Goal: Information Seeking & Learning: Learn about a topic

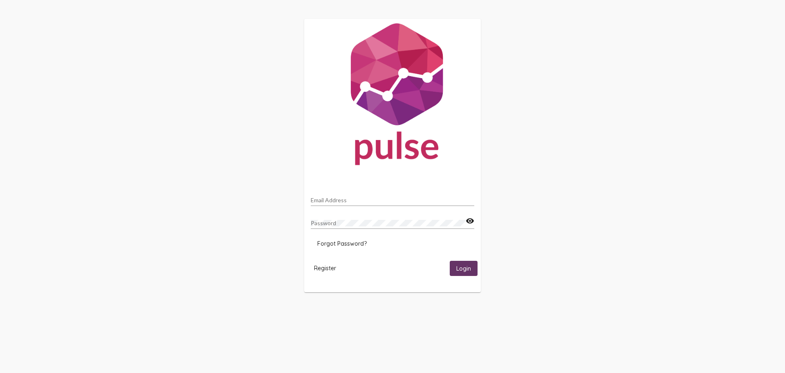
click at [393, 199] on input "Email Address" at bounding box center [393, 200] width 164 height 7
type input "[PERSON_NAME][EMAIL_ADDRESS][PERSON_NAME][DOMAIN_NAME]"
click at [472, 263] on button "Login" at bounding box center [464, 268] width 28 height 15
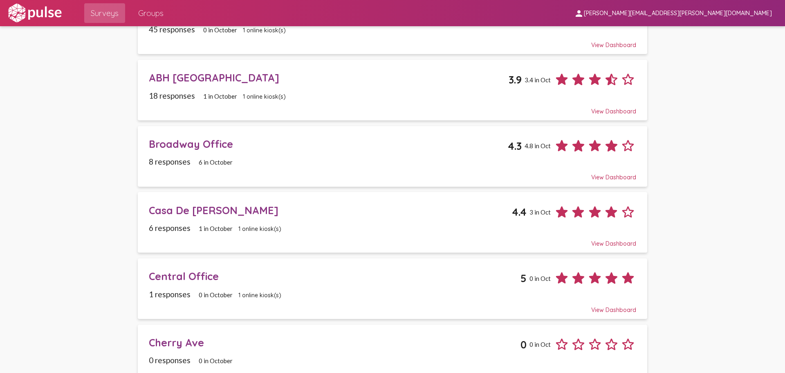
scroll to position [123, 0]
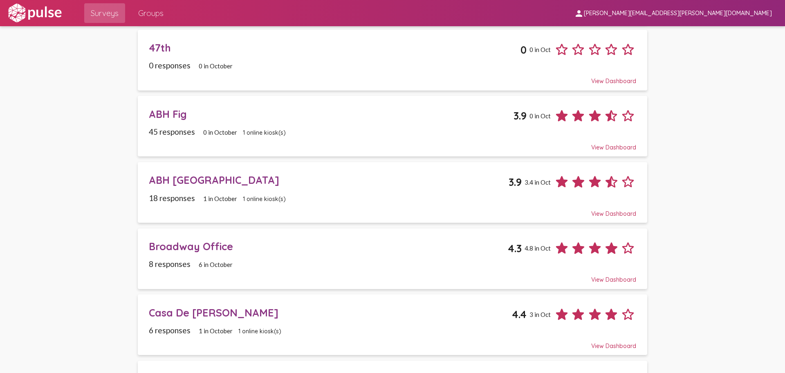
click at [481, 124] on div "ABH Fig 3.9 0 in Oct" at bounding box center [393, 112] width 488 height 22
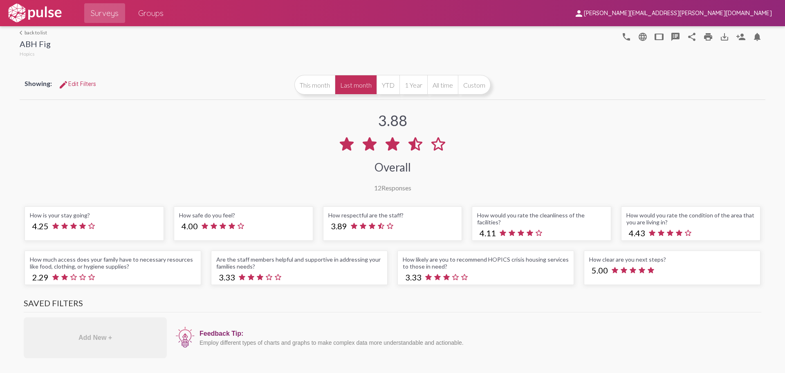
click at [92, 218] on div "How is your stay going?" at bounding box center [94, 214] width 129 height 7
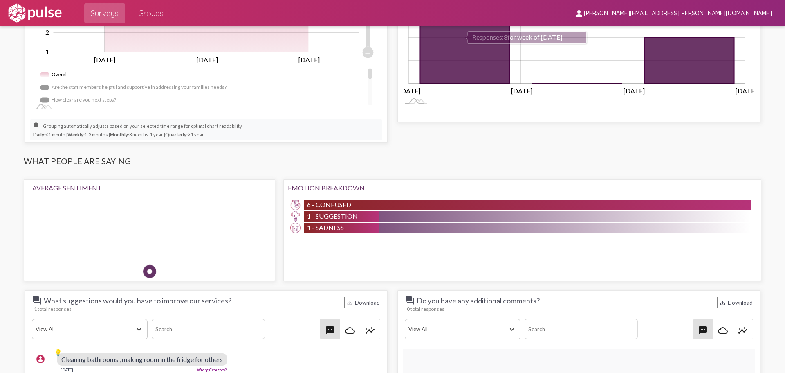
scroll to position [614, 0]
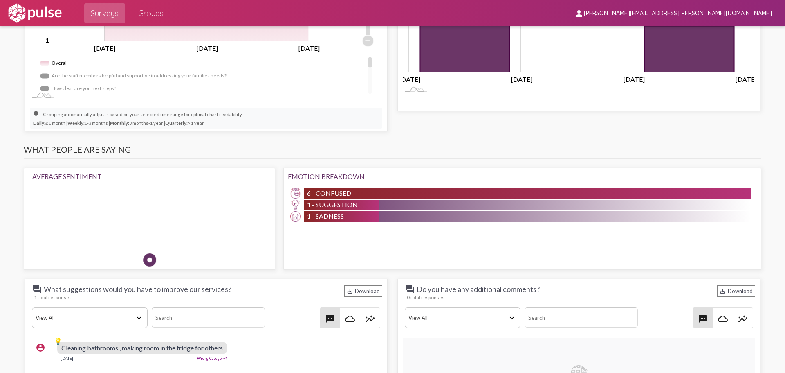
click at [353, 193] on div "6 - Confused" at bounding box center [527, 193] width 447 height 10
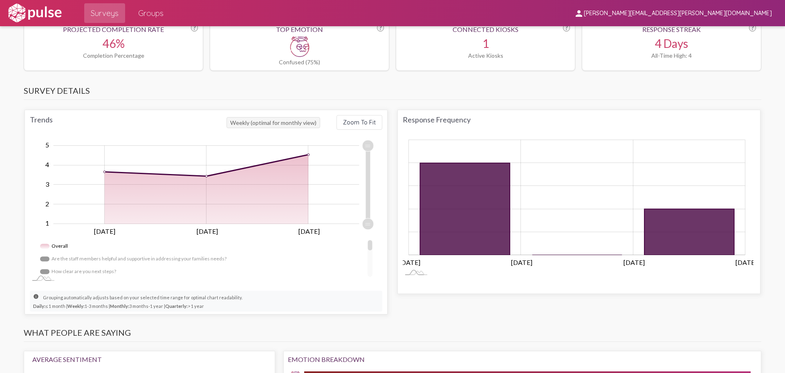
scroll to position [431, 0]
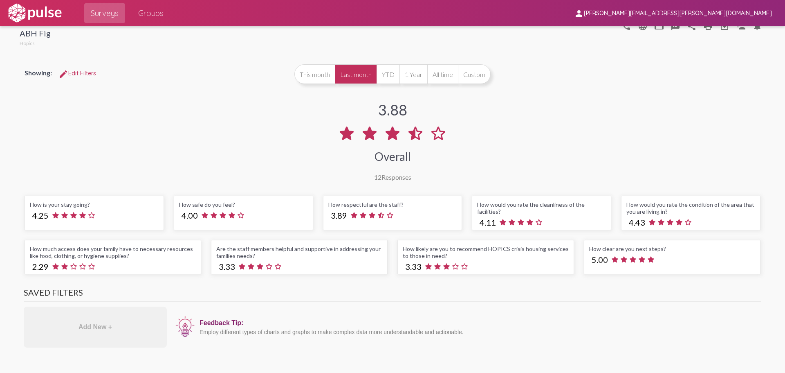
scroll to position [0, 0]
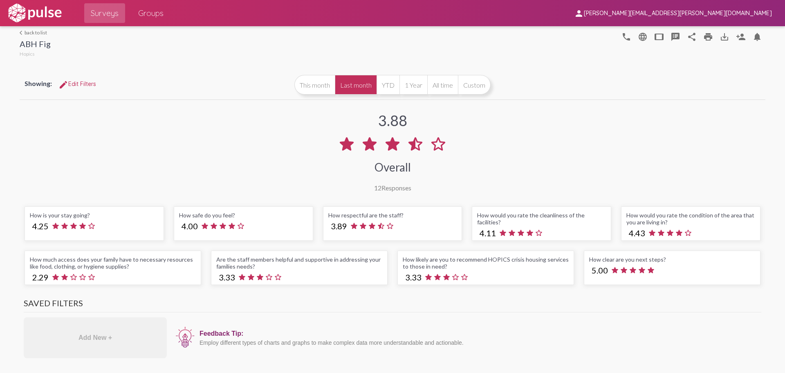
click at [90, 83] on span "edit Edit Filters" at bounding box center [77, 83] width 38 height 7
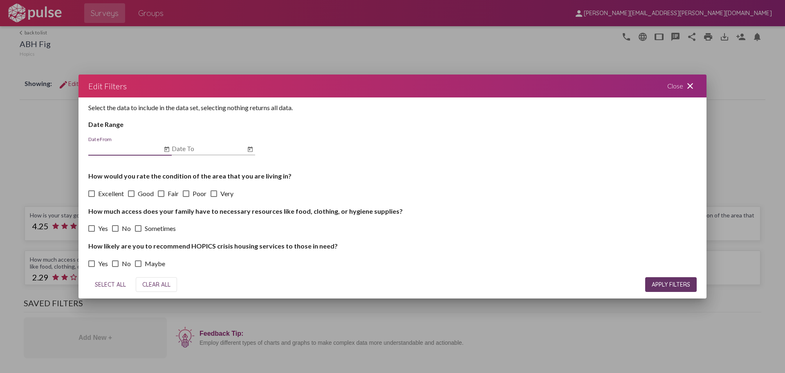
scroll to position [3, 0]
click at [693, 83] on mat-icon "close" at bounding box center [691, 86] width 10 height 10
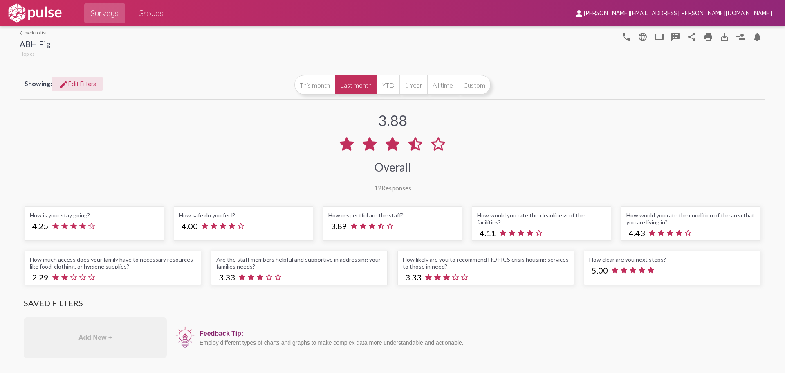
click at [625, 36] on mat-icon "phone" at bounding box center [627, 37] width 10 height 10
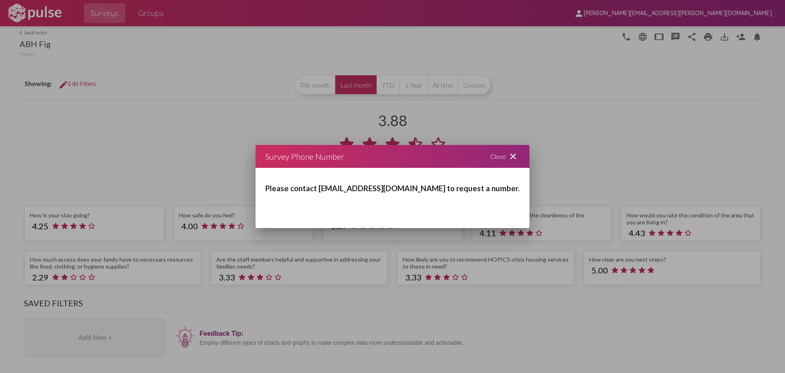
click at [508, 157] on mat-icon "close" at bounding box center [513, 156] width 10 height 10
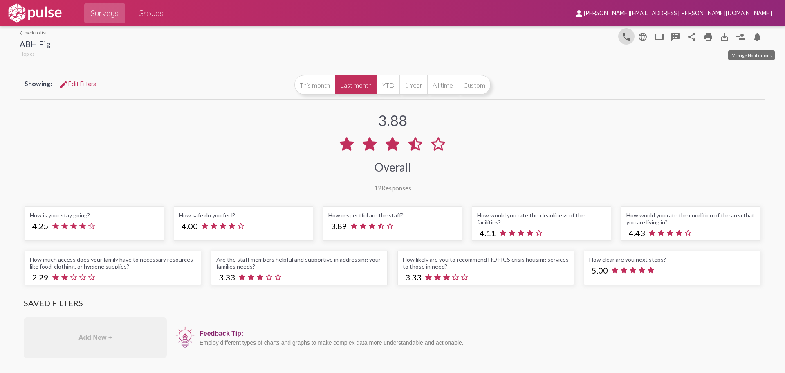
click at [754, 37] on mat-icon "notifications" at bounding box center [758, 37] width 10 height 10
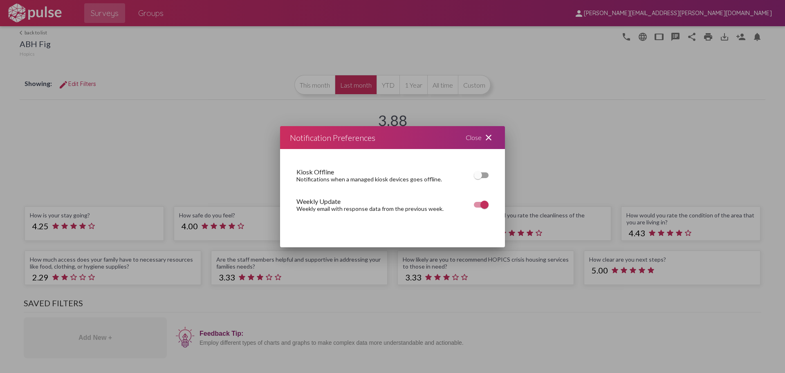
click at [475, 175] on div at bounding box center [478, 175] width 8 height 8
click at [478, 178] on input "checkbox" at bounding box center [478, 178] width 0 height 0
checkbox input "true"
click at [495, 134] on div "Close close" at bounding box center [480, 137] width 49 height 23
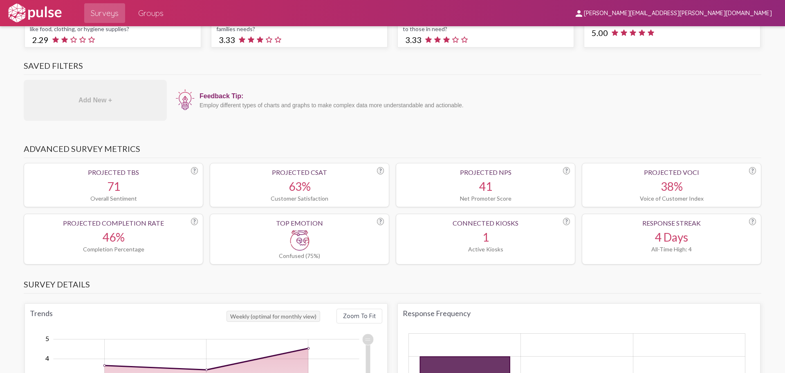
scroll to position [245, 0]
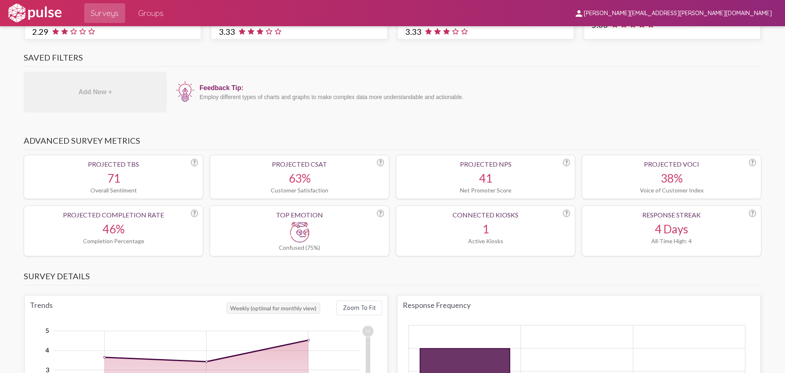
click at [117, 89] on div "Add New +" at bounding box center [95, 92] width 143 height 41
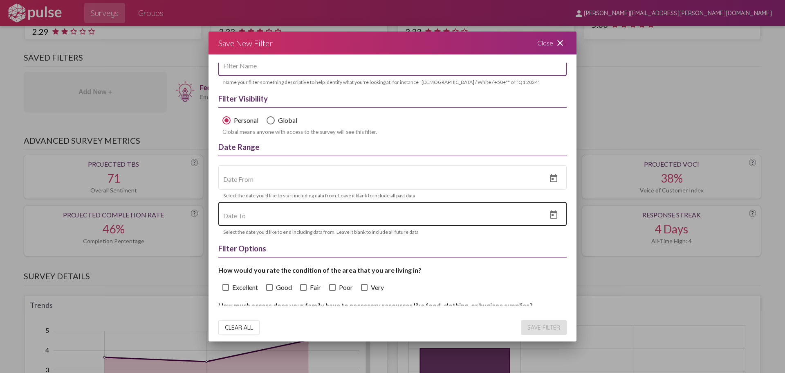
scroll to position [102, 0]
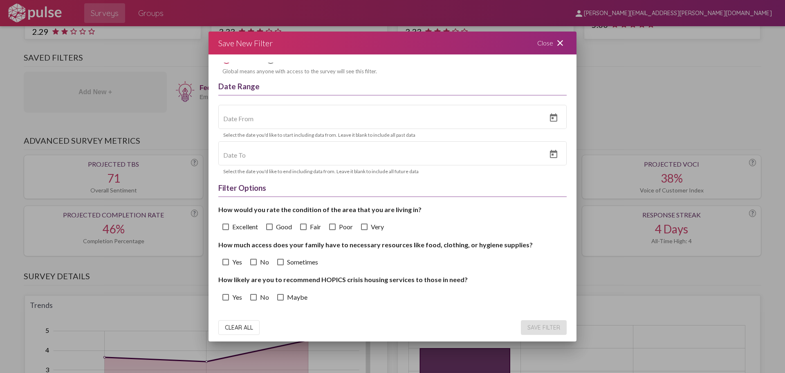
click at [567, 41] on div "Close close" at bounding box center [552, 42] width 49 height 23
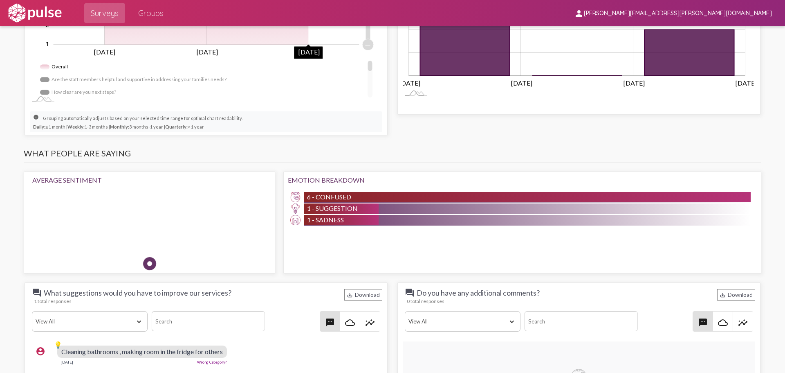
scroll to position [614, 0]
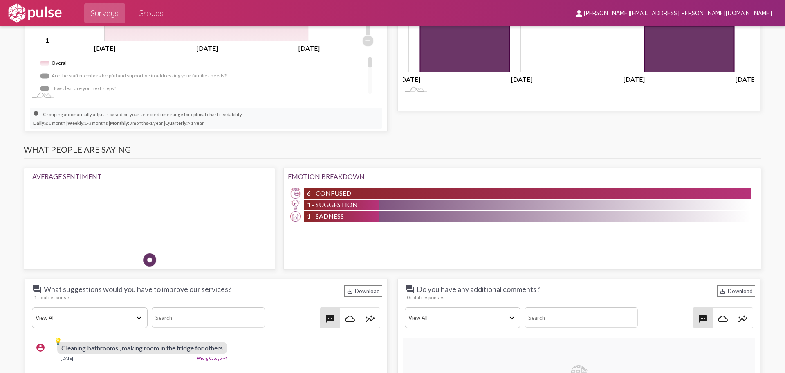
click at [406, 129] on div "Trends Weekly (optimal for monthly view) Zoom To Fit Zoom Out 1.0 2 1.5 0.00 1 …" at bounding box center [393, 29] width 746 height 214
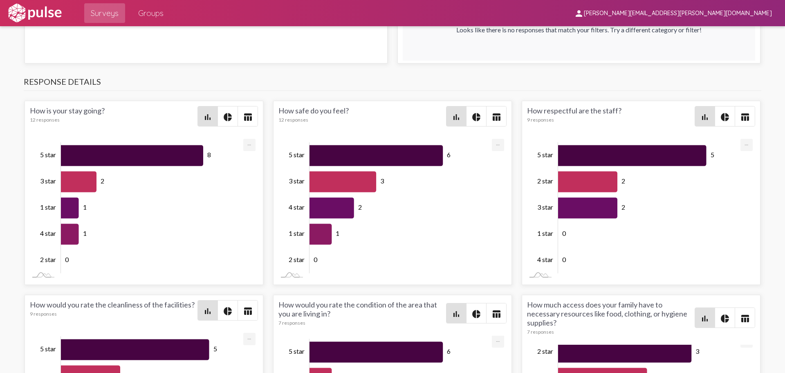
scroll to position [1023, 0]
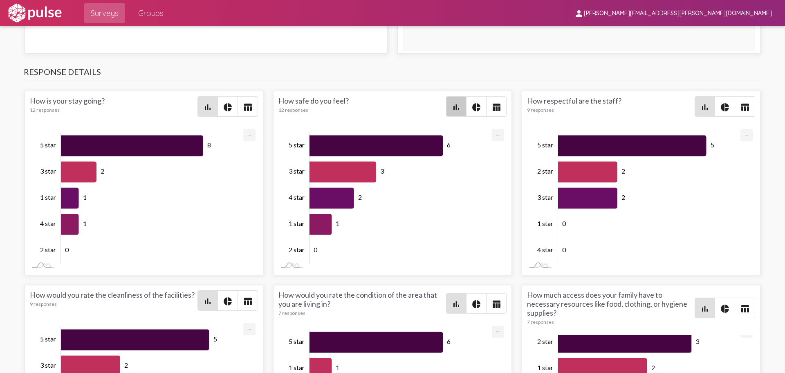
drag, startPoint x: 461, startPoint y: 98, endPoint x: 468, endPoint y: 101, distance: 7.0
click at [463, 98] on mat-button-toggle-group "bar_chart pie_chart table_chart" at bounding box center [476, 106] width 61 height 20
click at [472, 103] on mat-icon "pie_chart" at bounding box center [477, 107] width 10 height 10
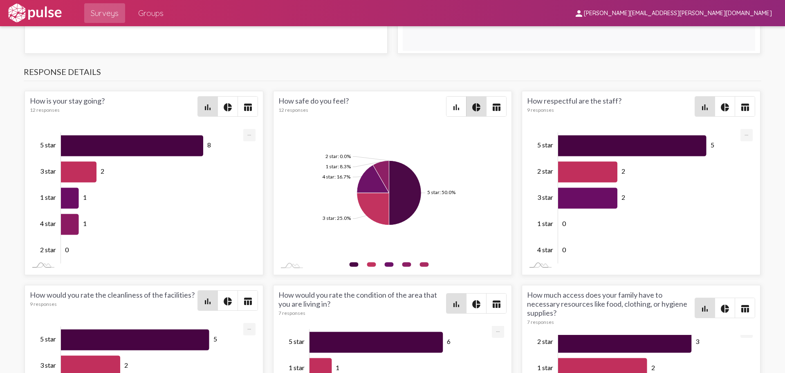
click at [459, 105] on span "bar_chart" at bounding box center [457, 107] width 20 height 20
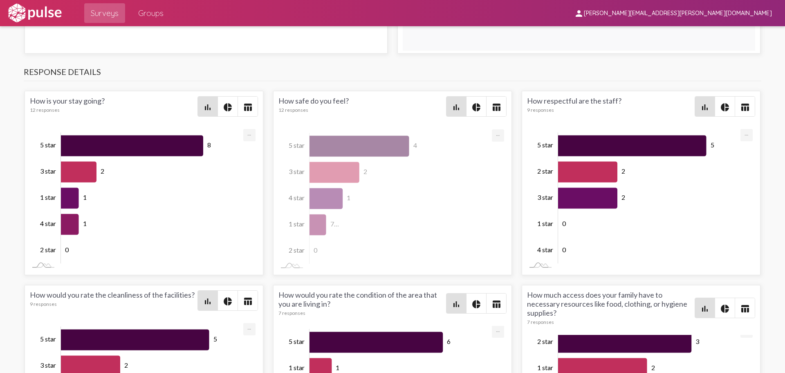
click at [487, 106] on span "table_chart" at bounding box center [497, 107] width 20 height 20
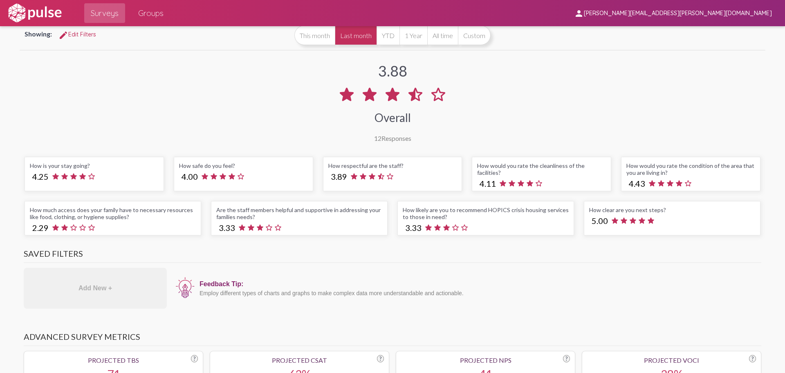
scroll to position [0, 0]
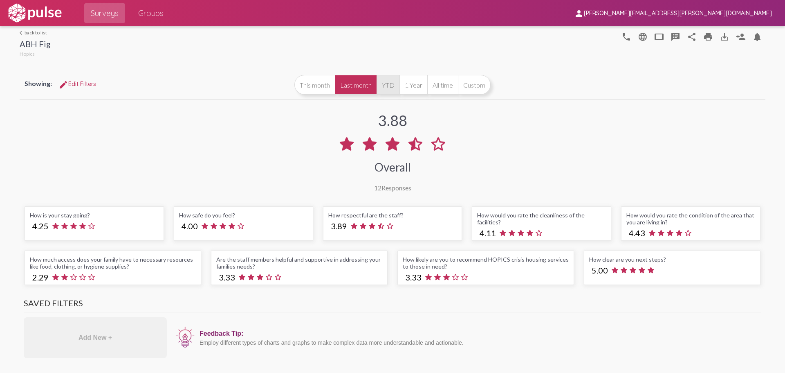
click at [380, 86] on button "YTD" at bounding box center [388, 85] width 23 height 20
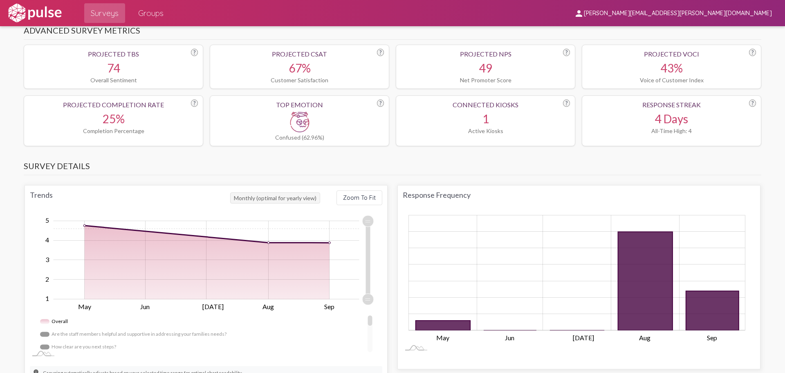
scroll to position [368, 0]
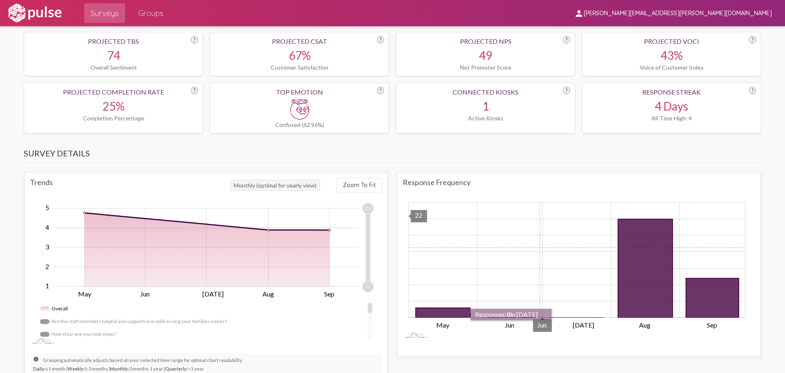
drag, startPoint x: 232, startPoint y: 157, endPoint x: 545, endPoint y: 258, distance: 329.4
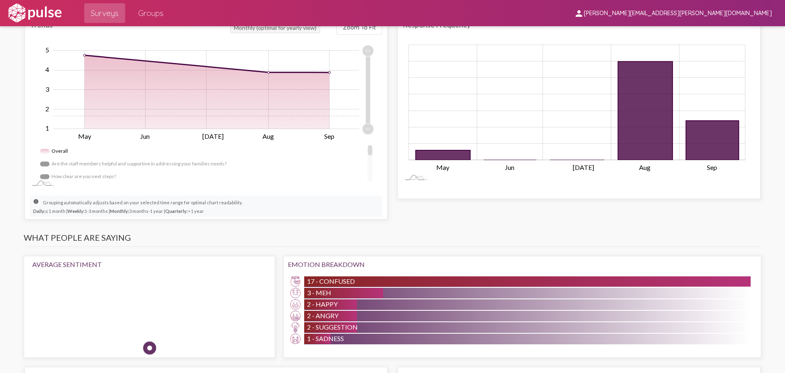
scroll to position [532, 0]
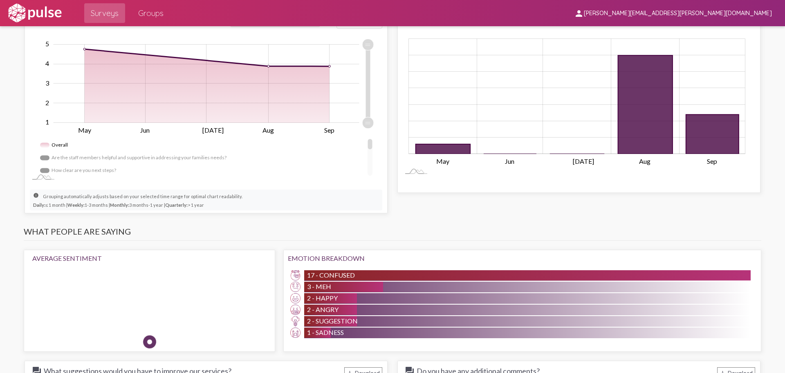
click at [211, 208] on small "info Grouping automatically adjusts based on your selected time range for optim…" at bounding box center [137, 200] width 209 height 16
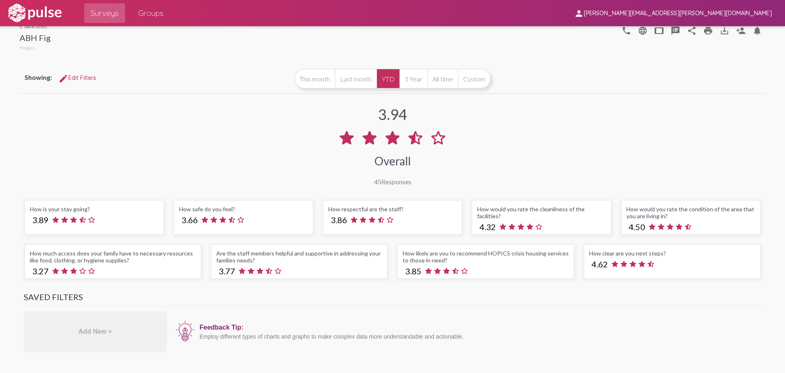
scroll to position [4, 0]
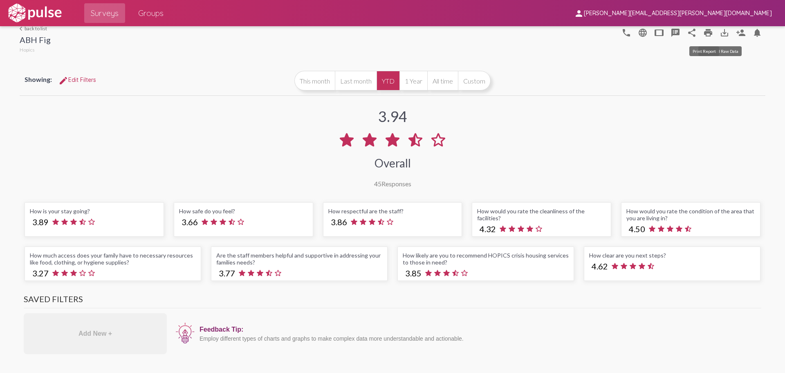
click at [706, 32] on mat-icon "print" at bounding box center [709, 33] width 10 height 10
click at [472, 175] on div "3.94 Overall 45 Responses" at bounding box center [393, 142] width 746 height 90
click at [441, 79] on button "All time" at bounding box center [442, 81] width 31 height 20
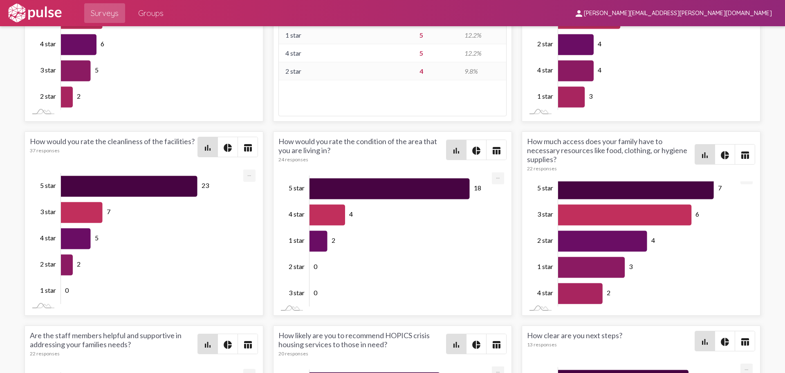
scroll to position [1317, 0]
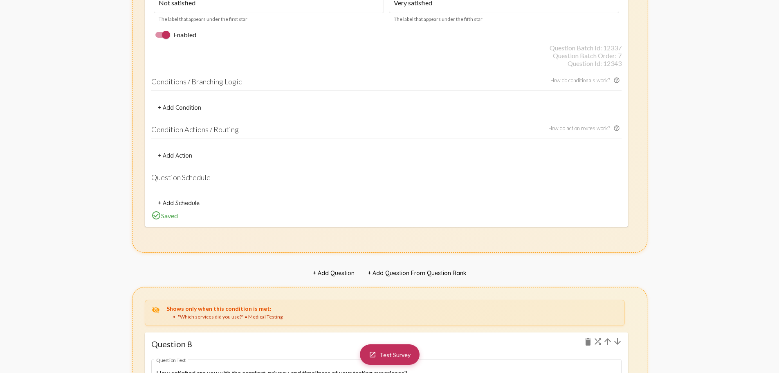
scroll to position [5289, 0]
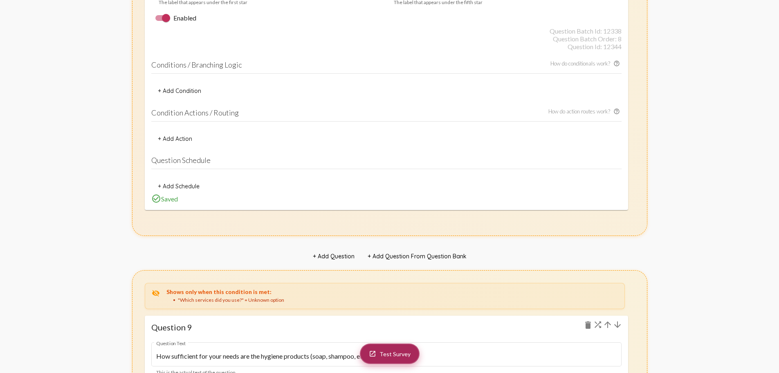
click at [390, 355] on span "Test Survey" at bounding box center [395, 353] width 31 height 7
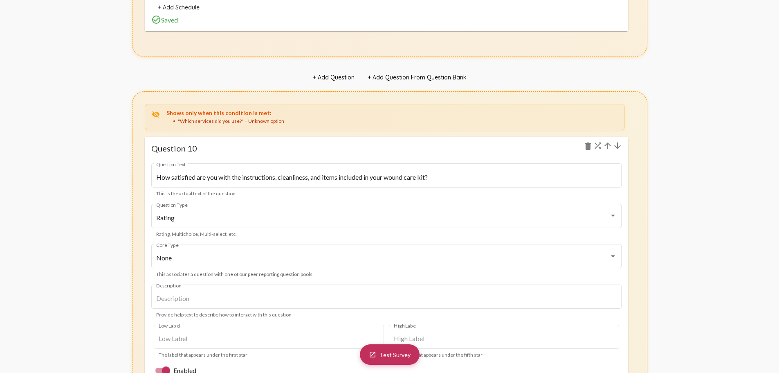
scroll to position [6216, 0]
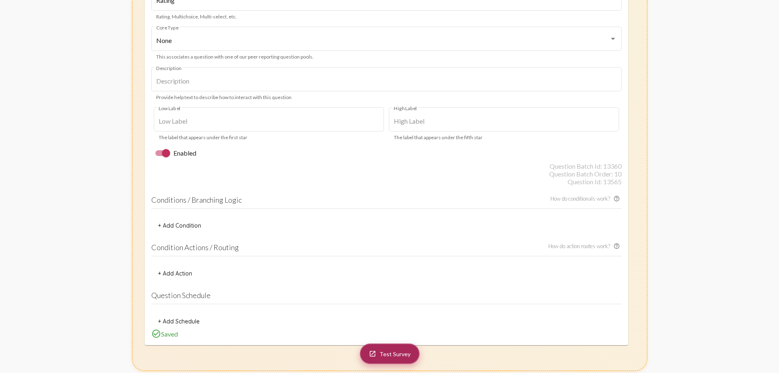
click at [393, 354] on span "Test Survey" at bounding box center [395, 353] width 31 height 7
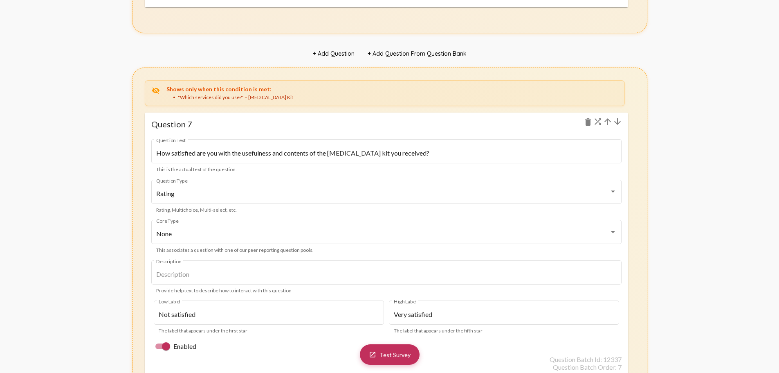
scroll to position [4429, 0]
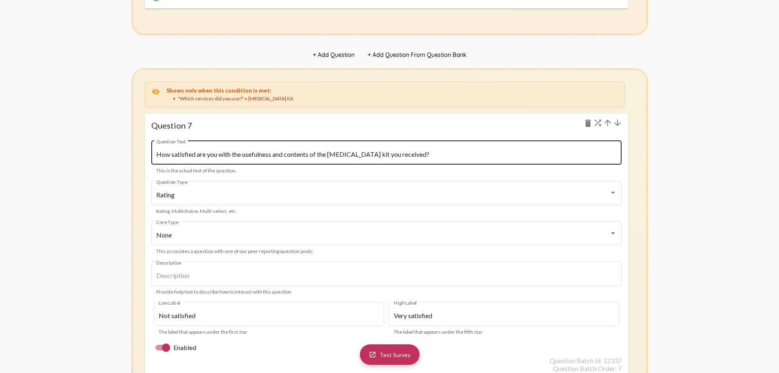
click at [399, 154] on input "How satisfied are you with the usefulness and contents of the harm reduction ki…" at bounding box center [386, 154] width 461 height 7
click at [401, 157] on div "How satisfied are you with the usefulness and contents of the harm reduction ki…" at bounding box center [386, 152] width 461 height 26
drag, startPoint x: 347, startPoint y: 153, endPoint x: 438, endPoint y: 164, distance: 91.4
click at [347, 153] on input "How satisfied are you with the usefulness and contents of the harm reduction ki…" at bounding box center [386, 154] width 461 height 7
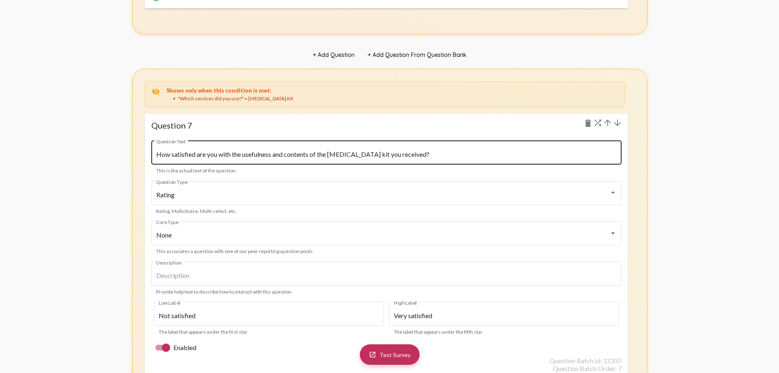
drag, startPoint x: 445, startPoint y: 163, endPoint x: 386, endPoint y: 154, distance: 59.2
click at [386, 154] on div "How satisfied are you with the usefulness and contents of the harm reduction ki…" at bounding box center [386, 152] width 461 height 26
drag, startPoint x: 390, startPoint y: 154, endPoint x: 344, endPoint y: 151, distance: 45.5
click at [390, 154] on input "How satisfied are you with the usefulness and contents of the harm reduction ki…" at bounding box center [386, 154] width 461 height 7
drag, startPoint x: 268, startPoint y: 134, endPoint x: 348, endPoint y: 137, distance: 79.8
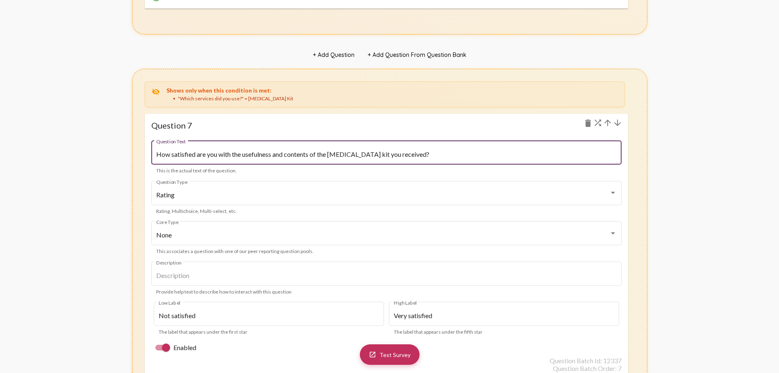
click at [304, 134] on mat-card "Question 7 delete How satisfied are you with the usefulness and contents of the…" at bounding box center [386, 326] width 483 height 425
click at [575, 153] on input "How satisfied are you with the usefulness and contents of the harm reduction ki…" at bounding box center [386, 154] width 461 height 7
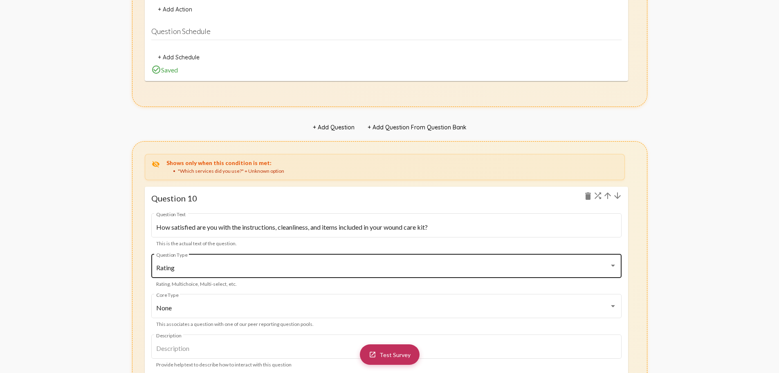
scroll to position [5980, 0]
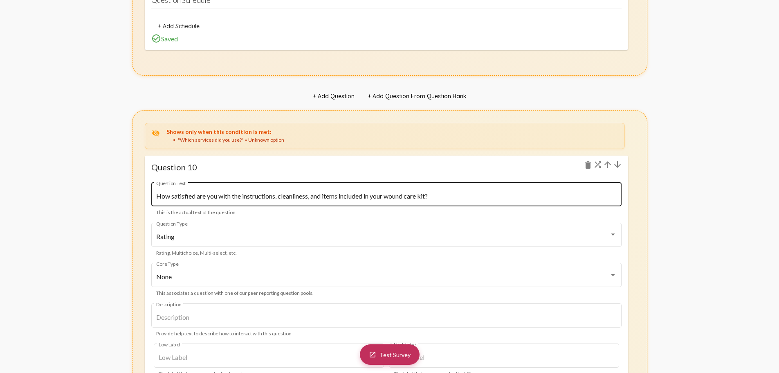
click at [497, 193] on input "How satisfied are you with the instructions, cleanliness, and items included in…" at bounding box center [386, 195] width 461 height 7
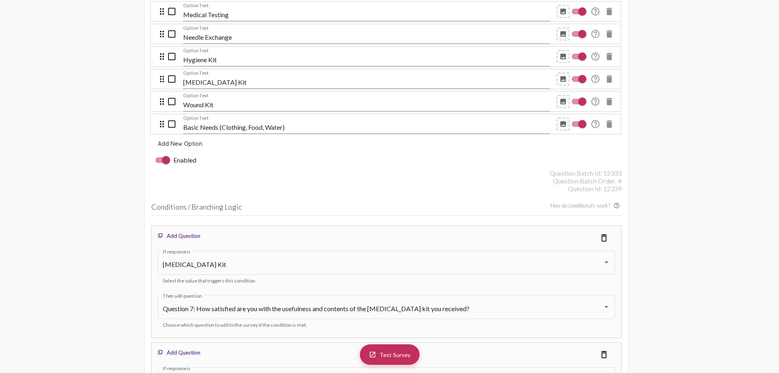
scroll to position [2315, 0]
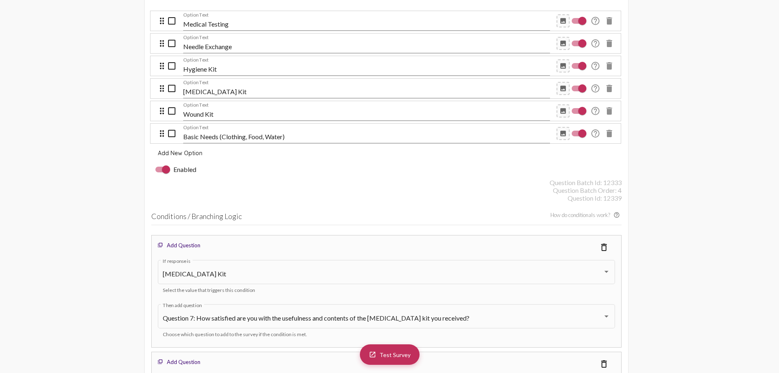
click at [510, 111] on input "Wound Kit" at bounding box center [366, 113] width 367 height 7
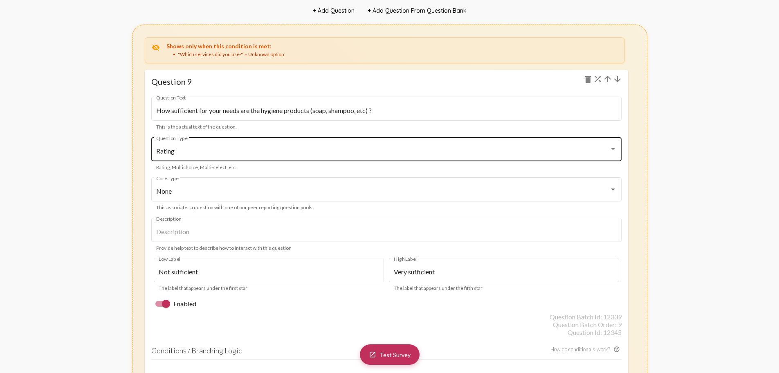
scroll to position [5587, 0]
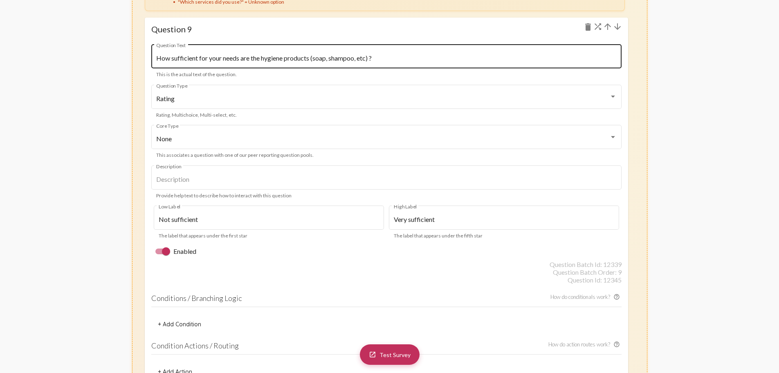
click at [213, 54] on div "How sufficient for your needs are the hygiene products (soap, shampoo, etc) ? Q…" at bounding box center [386, 56] width 461 height 26
click at [341, 20] on mat-card "Question 9 delete How sufficient for your needs are the hygiene products (soap,…" at bounding box center [386, 230] width 483 height 425
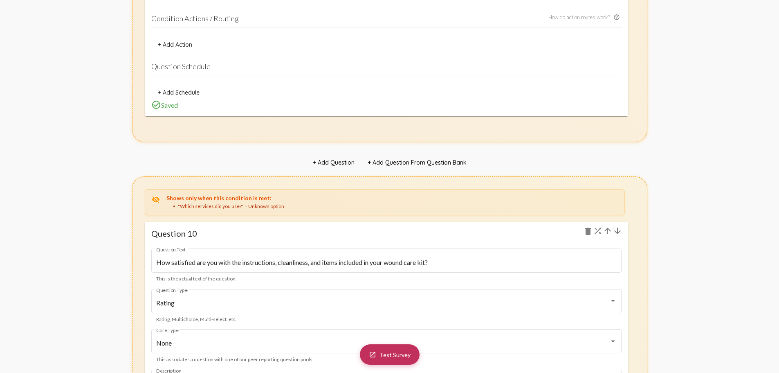
scroll to position [5914, 0]
drag, startPoint x: 253, startPoint y: 206, endPoint x: 264, endPoint y: 207, distance: 11.5
click at [264, 207] on div ""Which services did you use?" = Unknown option" at bounding box center [395, 205] width 445 height 7
click at [280, 207] on div ""Which services did you use?" = Unknown option" at bounding box center [395, 205] width 445 height 7
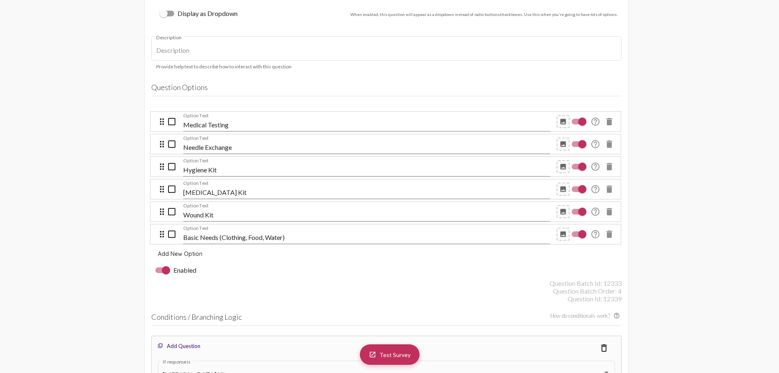
scroll to position [2233, 0]
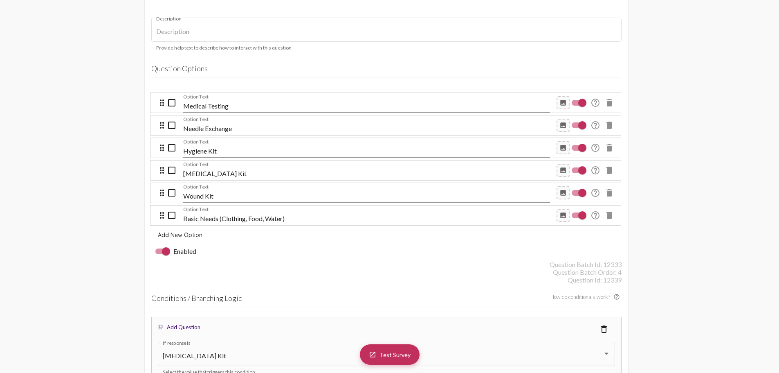
click at [235, 205] on div "Basic Needs (Clothing, Food, Water) Option Text" at bounding box center [366, 220] width 367 height 31
click at [229, 196] on div "Basic Needs (Clothing, Food, Water) Option Text" at bounding box center [366, 216] width 367 height 40
click at [167, 254] on div at bounding box center [166, 251] width 8 height 8
click at [160, 254] on input "Enabled" at bounding box center [159, 254] width 0 height 0
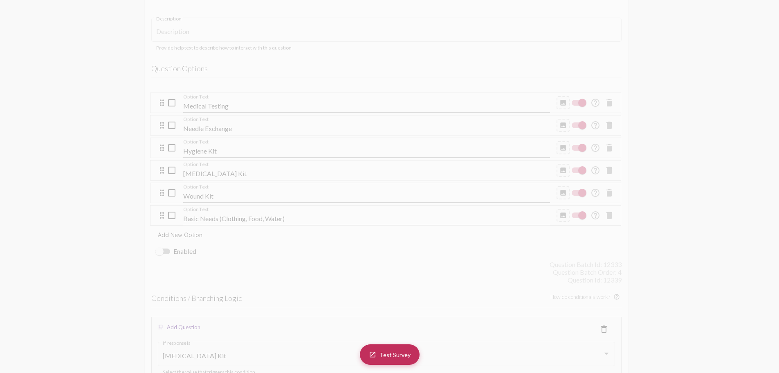
click at [166, 249] on div at bounding box center [162, 251] width 15 height 6
click at [160, 254] on input "Enabled" at bounding box center [159, 254] width 0 height 0
checkbox input "true"
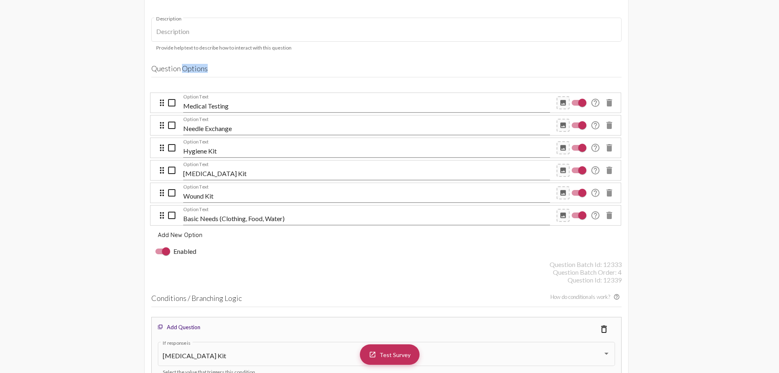
drag, startPoint x: 183, startPoint y: 68, endPoint x: 250, endPoint y: 70, distance: 67.1
click at [223, 66] on h4 "Question Options" at bounding box center [386, 70] width 470 height 13
click at [260, 72] on h4 "Question Options" at bounding box center [386, 70] width 470 height 13
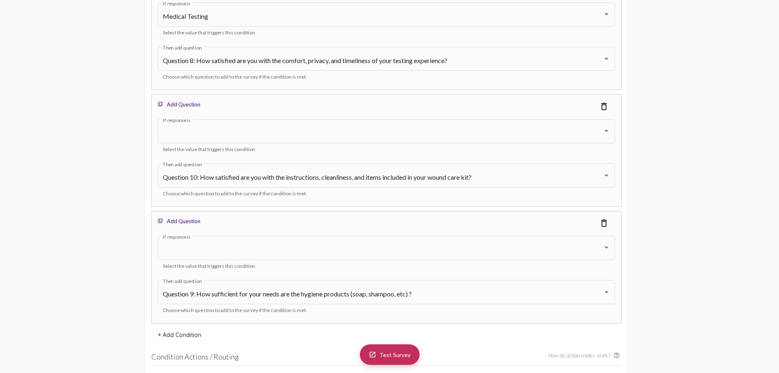
scroll to position [2846, 0]
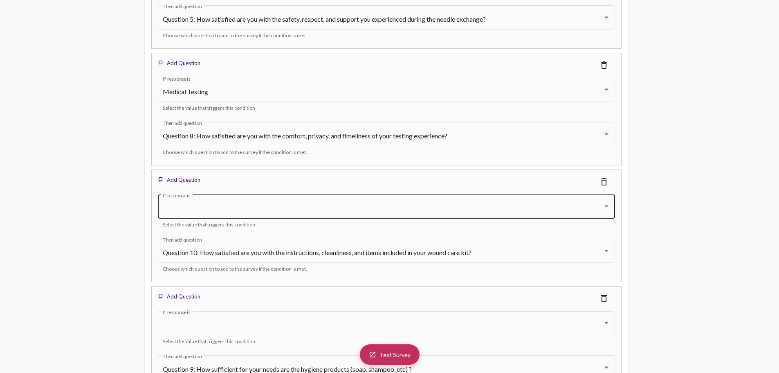
click at [258, 213] on div "If response is" at bounding box center [386, 206] width 447 height 26
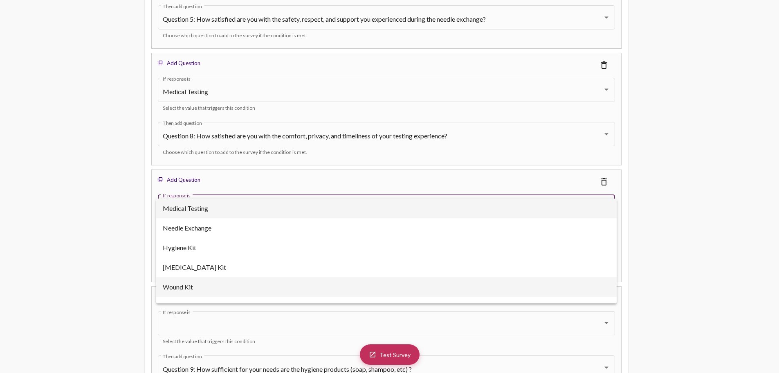
click at [173, 283] on span "Wound Kit" at bounding box center [386, 287] width 447 height 20
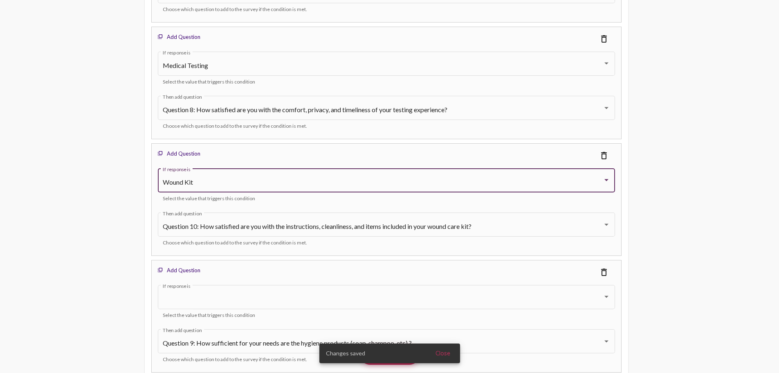
scroll to position [2887, 0]
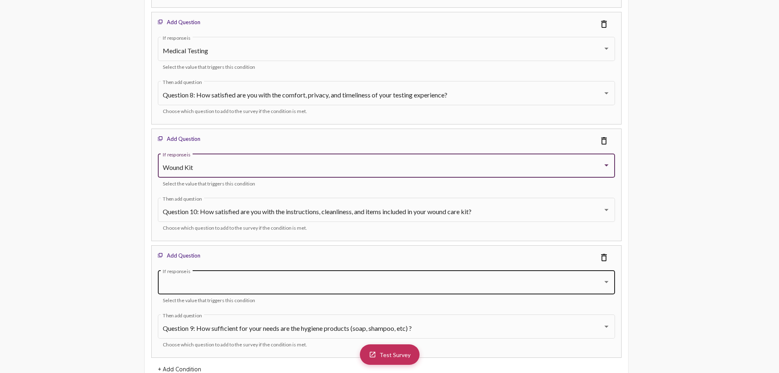
click at [197, 274] on div "If response is" at bounding box center [386, 281] width 447 height 26
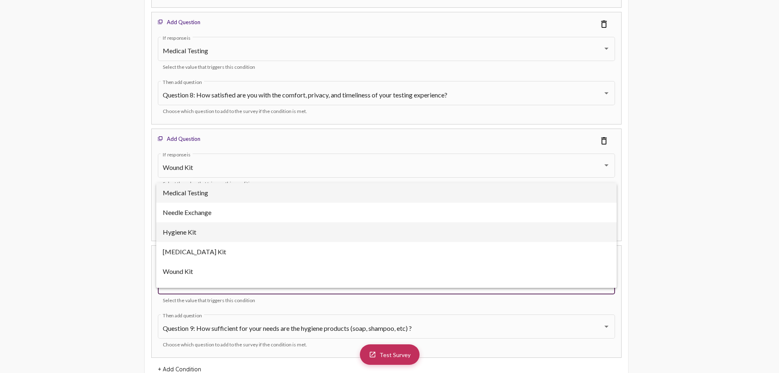
click at [186, 228] on span "Hygiene Kit" at bounding box center [386, 232] width 447 height 20
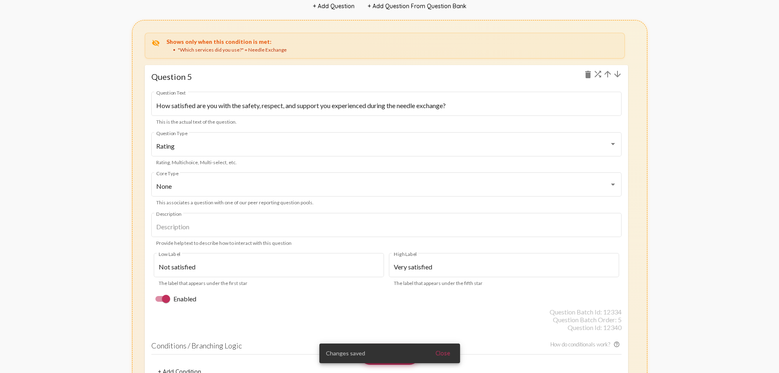
scroll to position [3331, 0]
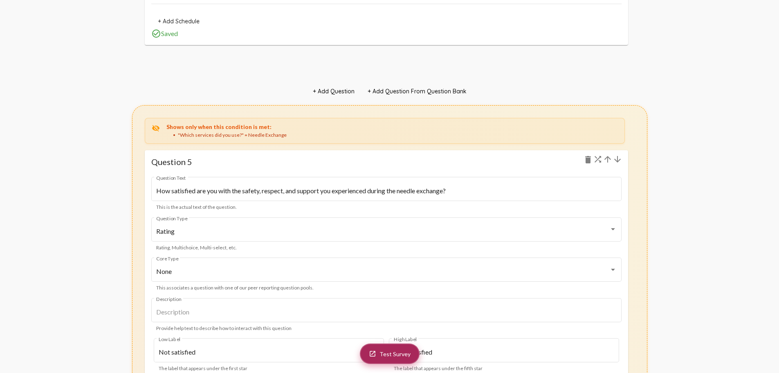
click at [387, 357] on link "launch Test Survey" at bounding box center [390, 353] width 60 height 20
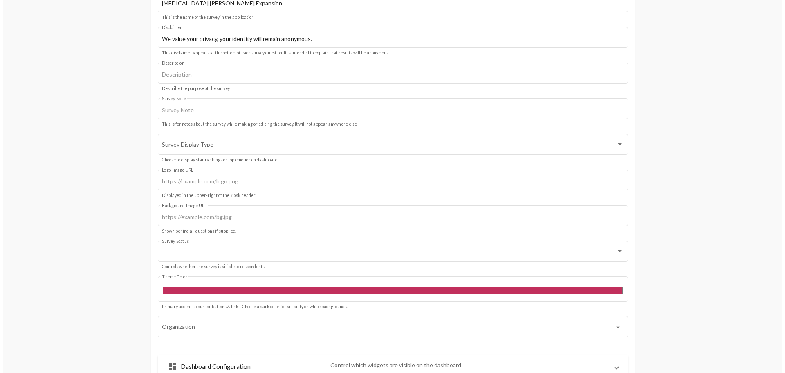
scroll to position [0, 0]
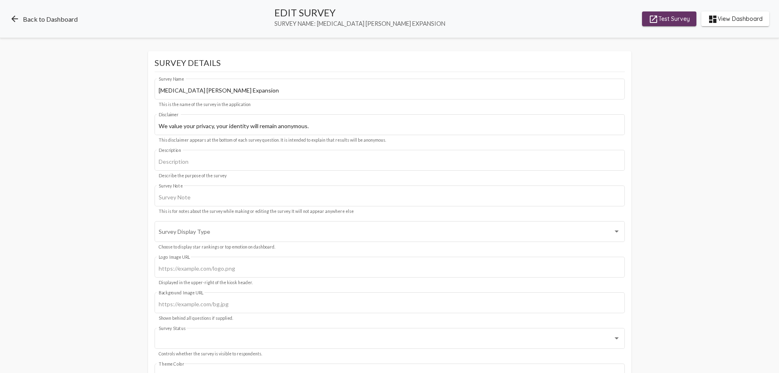
click at [34, 22] on link "arrow_back Back to Dashboard" at bounding box center [44, 19] width 68 height 10
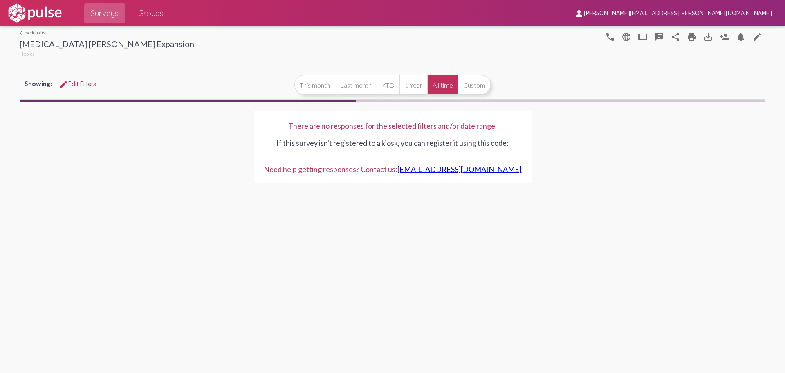
drag, startPoint x: 297, startPoint y: 54, endPoint x: 317, endPoint y: 51, distance: 19.9
click at [301, 53] on div at bounding box center [398, 42] width 408 height 33
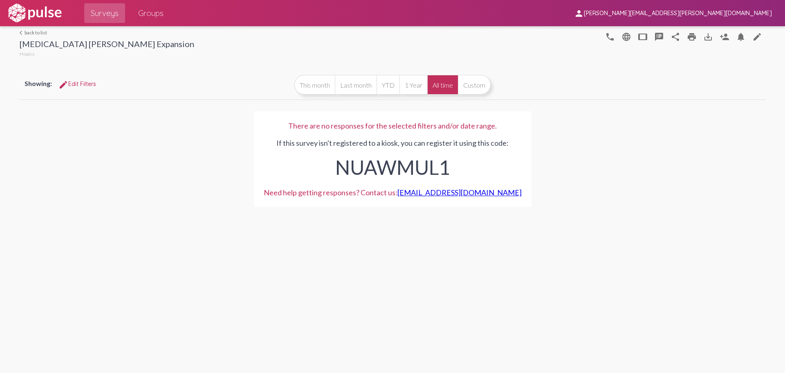
click at [26, 34] on link "arrow_back_ios back to list" at bounding box center [107, 32] width 175 height 6
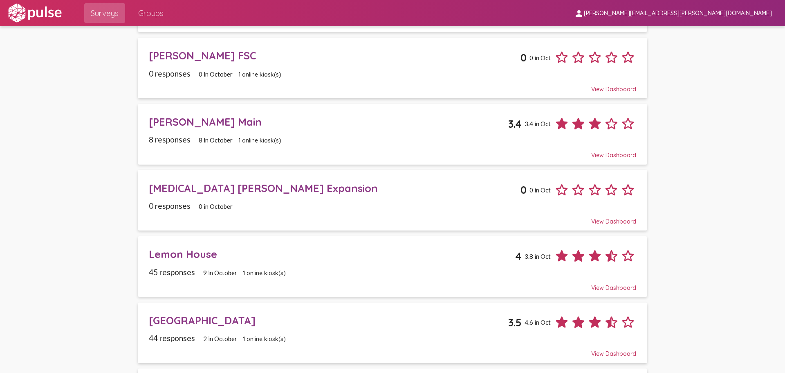
scroll to position [695, 0]
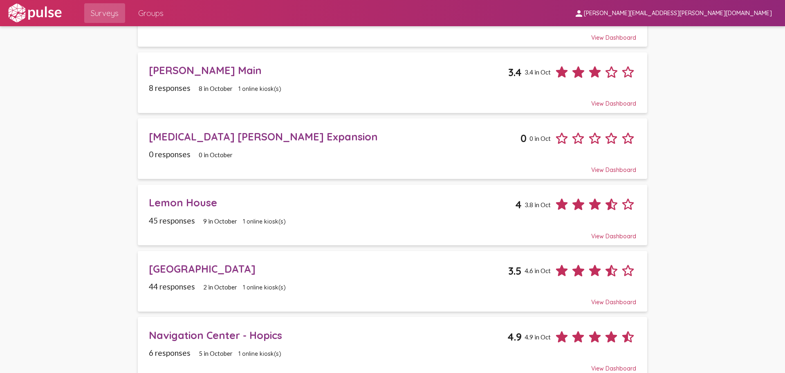
drag, startPoint x: 100, startPoint y: 208, endPoint x: 605, endPoint y: 254, distance: 507.6
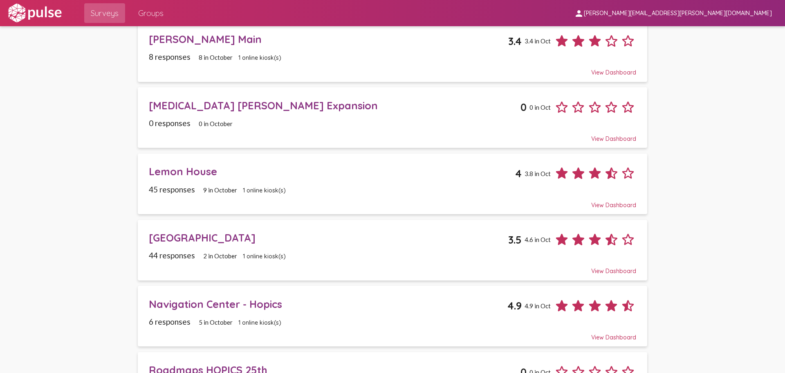
scroll to position [777, 0]
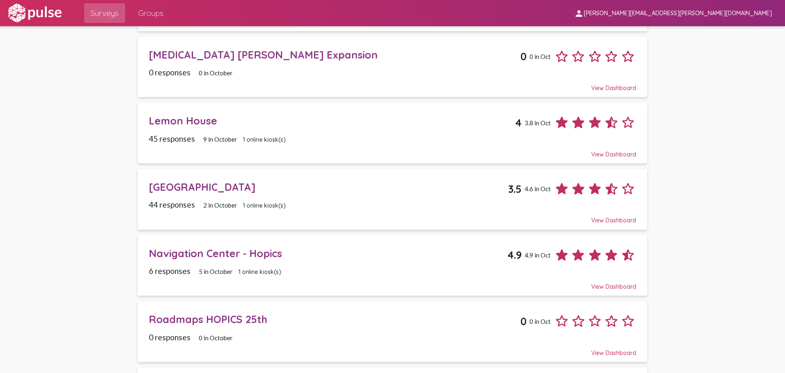
click at [212, 122] on div "Lemon House" at bounding box center [332, 120] width 366 height 13
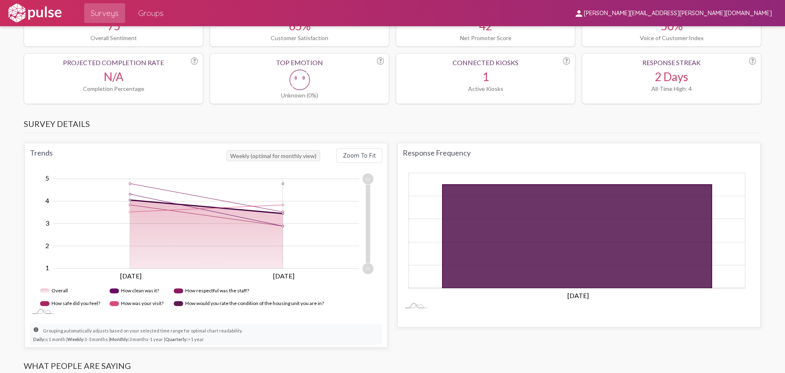
scroll to position [368, 0]
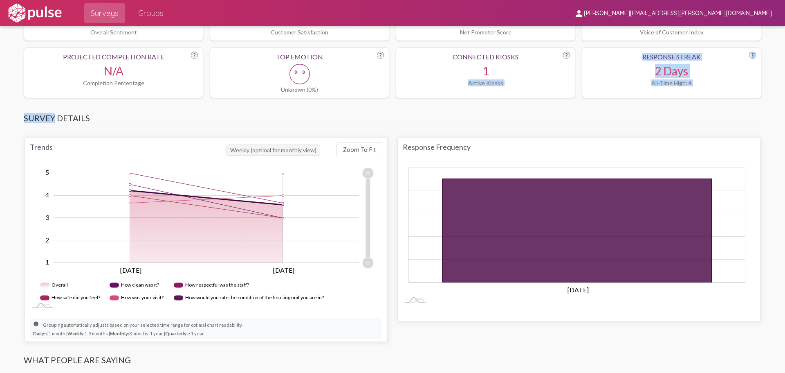
drag, startPoint x: 48, startPoint y: 110, endPoint x: 428, endPoint y: 100, distance: 379.7
click at [468, 96] on div "Connected Kiosks ? 1 Active Kiosks" at bounding box center [486, 72] width 180 height 51
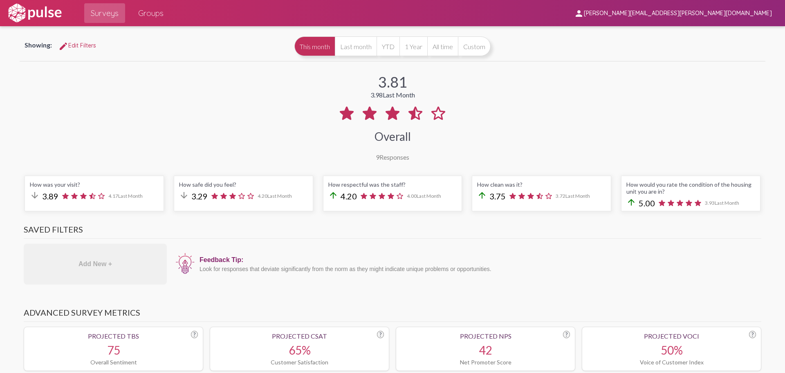
scroll to position [0, 0]
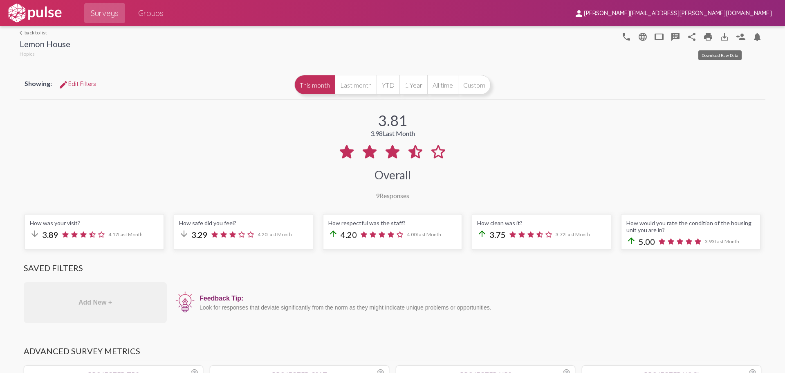
click at [720, 40] on mat-icon "save_alt" at bounding box center [725, 37] width 10 height 10
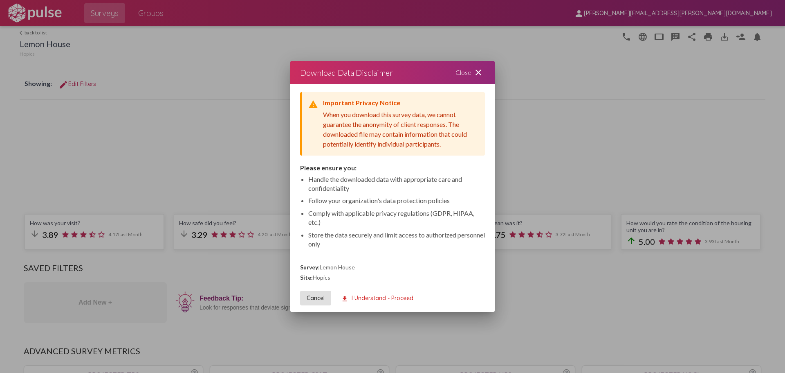
click at [357, 299] on span "download I Understand - Proceed" at bounding box center [377, 297] width 72 height 7
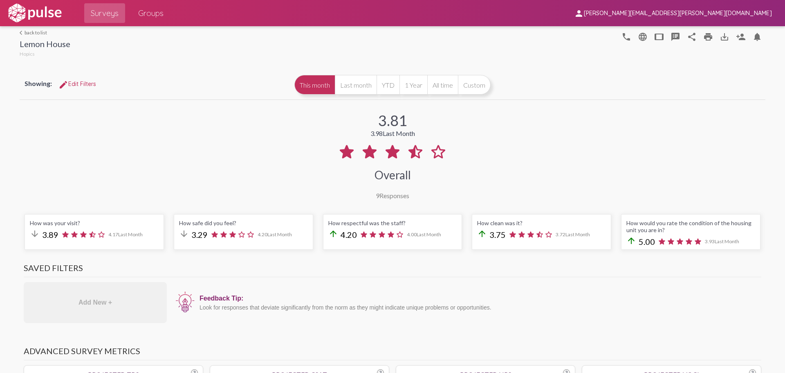
click at [720, 38] on mat-icon "save_alt" at bounding box center [725, 37] width 10 height 10
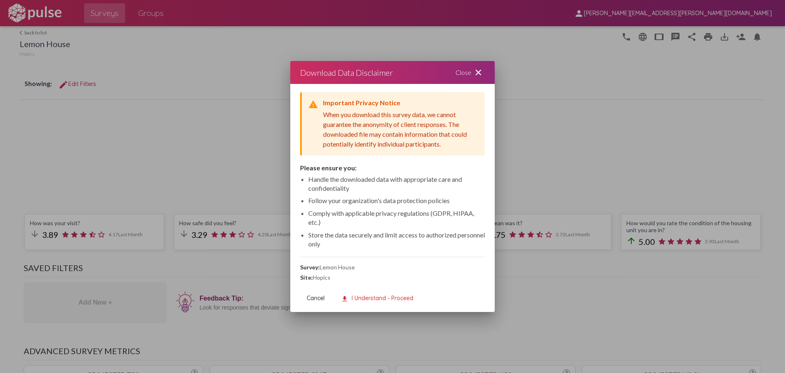
click at [477, 71] on mat-icon "close" at bounding box center [479, 72] width 10 height 10
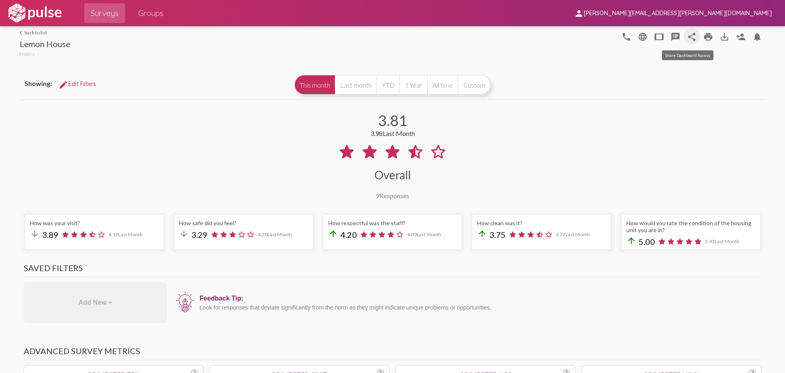
click at [687, 39] on mat-icon "share" at bounding box center [692, 37] width 10 height 10
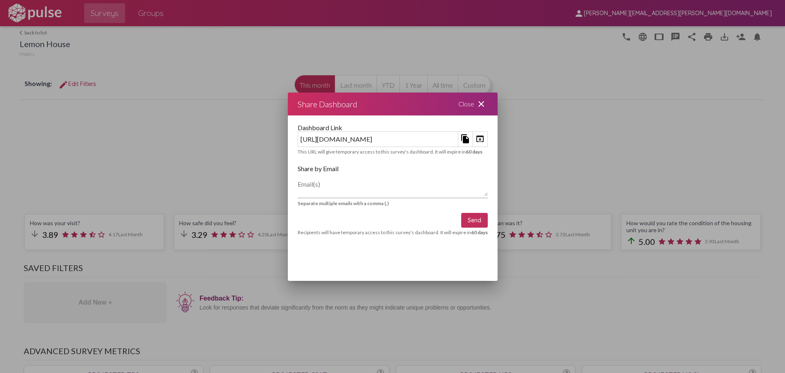
drag, startPoint x: 538, startPoint y: 103, endPoint x: 577, endPoint y: 97, distance: 39.5
click at [486, 103] on mat-icon "close" at bounding box center [482, 104] width 10 height 10
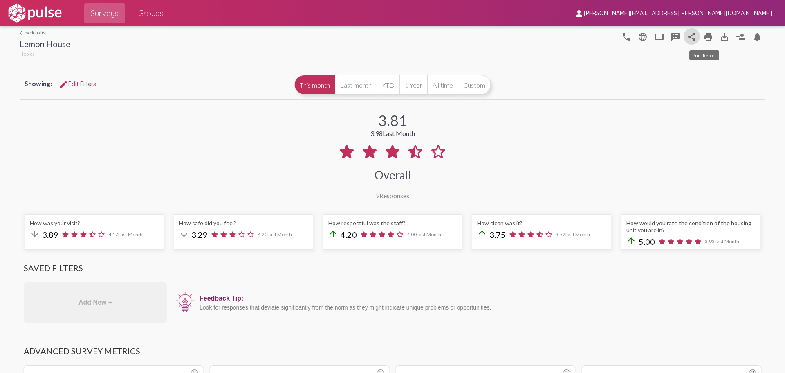
click at [705, 34] on mat-icon "print" at bounding box center [709, 37] width 10 height 10
click at [684, 36] on button "share" at bounding box center [692, 36] width 16 height 16
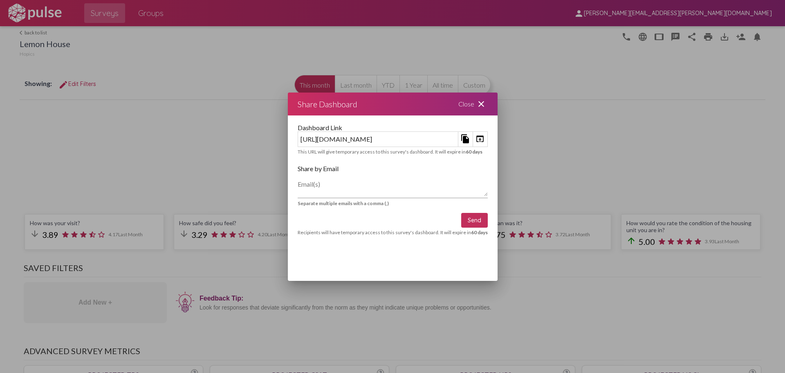
click at [470, 139] on mat-icon "file_copy" at bounding box center [466, 139] width 10 height 10
click at [486, 99] on mat-icon "close" at bounding box center [482, 104] width 10 height 10
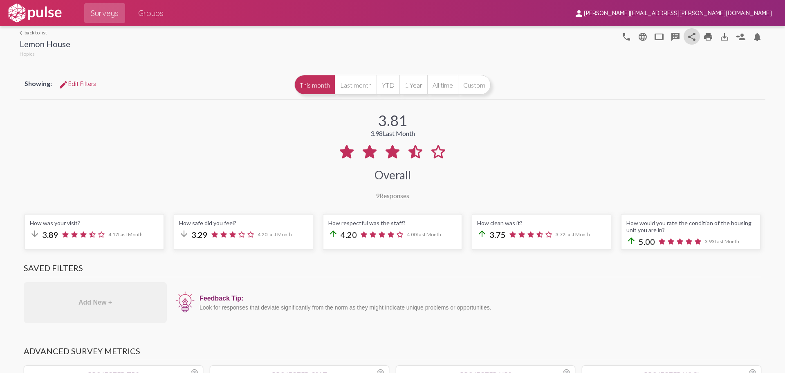
click at [705, 36] on mat-icon "print" at bounding box center [709, 37] width 10 height 10
click at [692, 36] on mat-icon "share" at bounding box center [692, 37] width 10 height 10
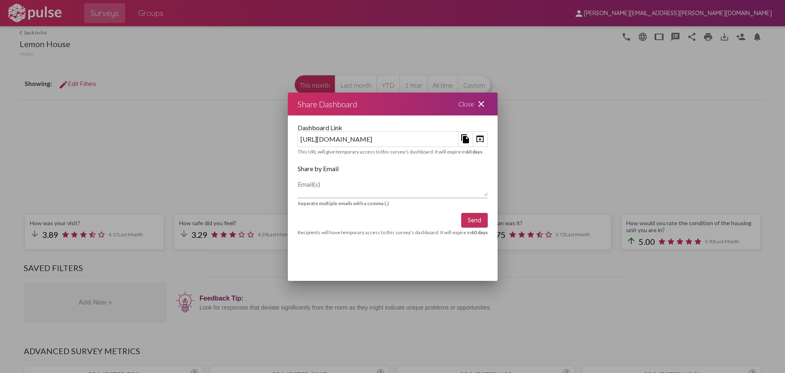
click at [180, 156] on div at bounding box center [392, 186] width 785 height 373
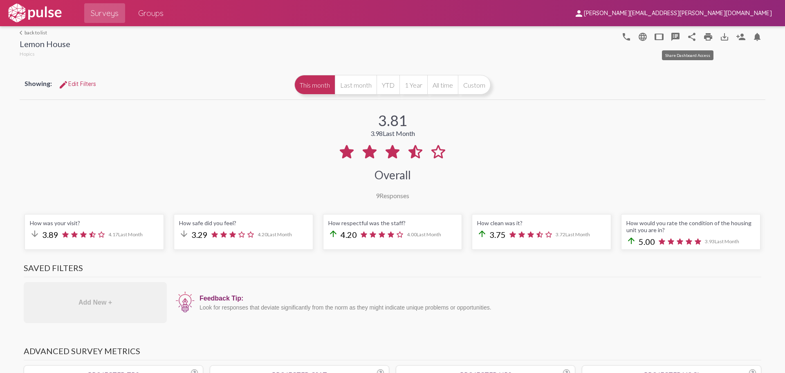
click at [695, 36] on button "share" at bounding box center [692, 36] width 16 height 16
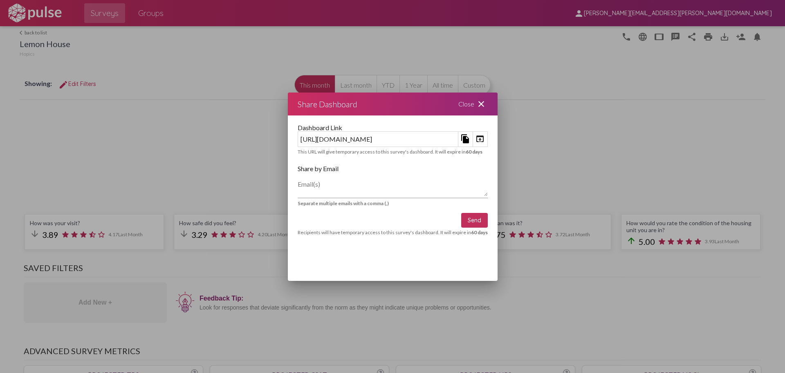
click at [298, 191] on textarea "Email(s)" at bounding box center [393, 188] width 190 height 16
type textarea "a"
click at [486, 106] on mat-icon "close" at bounding box center [482, 104] width 10 height 10
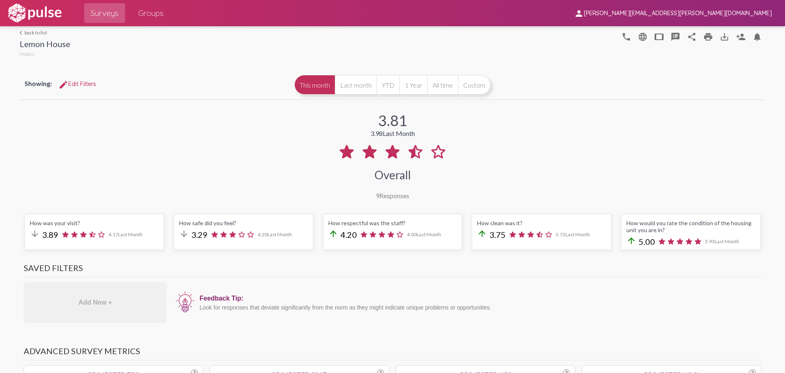
drag, startPoint x: 126, startPoint y: 140, endPoint x: 115, endPoint y: 192, distance: 52.7
click at [131, 192] on div "3.81 3.98 Last Month Overall 9 Responses" at bounding box center [393, 150] width 746 height 98
drag, startPoint x: 17, startPoint y: 46, endPoint x: 132, endPoint y: 182, distance: 178.5
click at [140, 173] on div "3.81 3.98 Last Month Overall 9 Responses" at bounding box center [393, 150] width 746 height 98
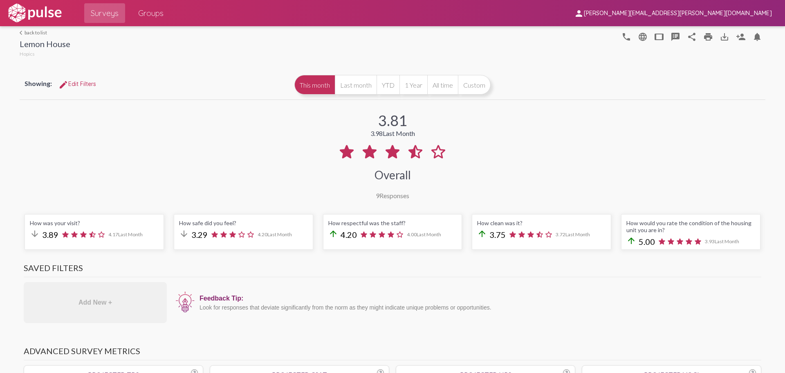
click at [141, 173] on div "3.81 3.98 Last Month Overall 9 Responses" at bounding box center [393, 150] width 746 height 98
click at [230, 138] on div "3.81 3.98 Last Month Overall 9 Responses" at bounding box center [393, 150] width 746 height 98
click at [537, 128] on div "3.81 3.98 Last Month Overall 9 Responses" at bounding box center [393, 150] width 746 height 98
click at [538, 128] on div "3.81 3.98 Last Month Overall 9 Responses" at bounding box center [393, 150] width 746 height 98
click at [538, 127] on div "3.81 3.98 Last Month Overall 9 Responses" at bounding box center [393, 150] width 746 height 98
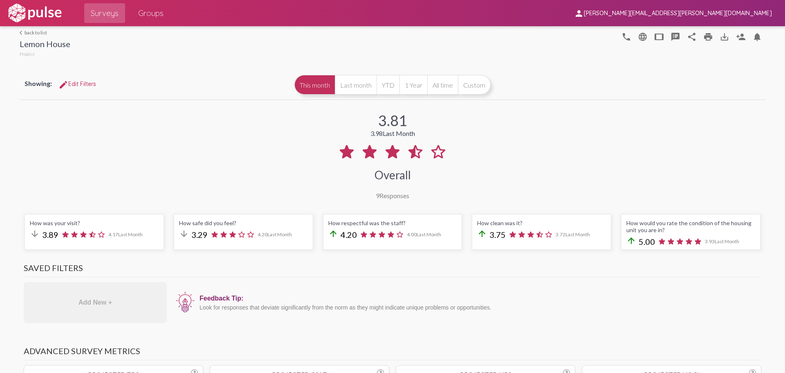
click at [538, 126] on div "3.81 3.98 Last Month Overall 9 Responses" at bounding box center [393, 150] width 746 height 98
click at [388, 179] on div "Overall" at bounding box center [393, 175] width 36 height 14
click at [438, 185] on div "3.81 3.98 Last Month Overall 9 Responses" at bounding box center [393, 150] width 746 height 98
click at [687, 37] on mat-icon "share" at bounding box center [692, 37] width 10 height 10
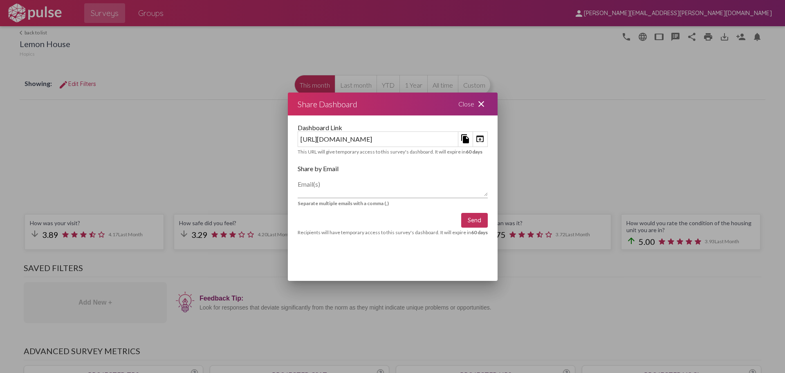
click at [697, 58] on div at bounding box center [392, 186] width 785 height 373
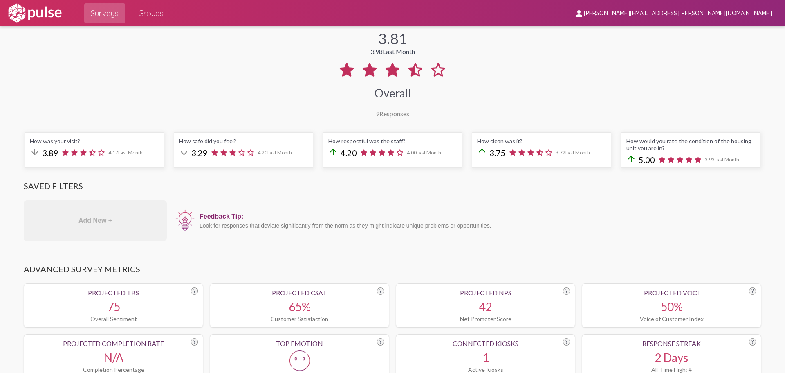
scroll to position [41, 0]
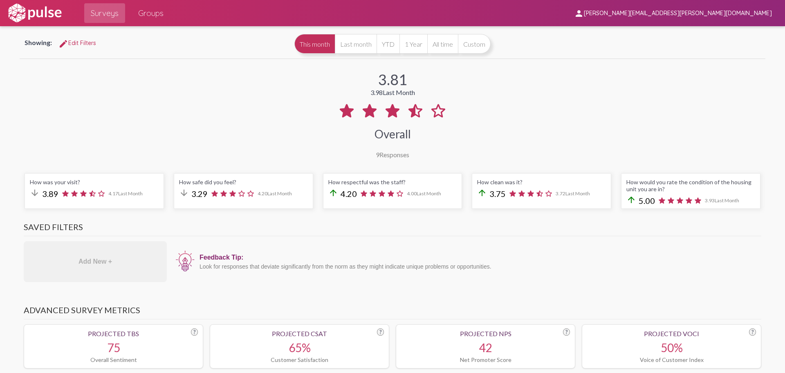
click at [108, 11] on span "Surveys" at bounding box center [105, 13] width 28 height 15
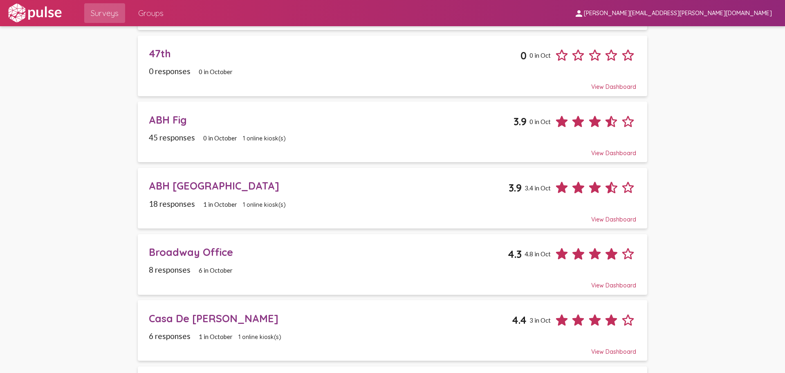
scroll to position [164, 0]
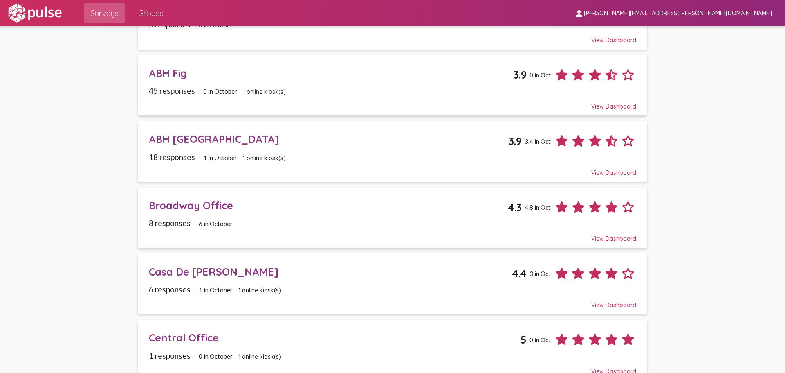
click at [214, 89] on span "0 in October" at bounding box center [220, 91] width 34 height 7
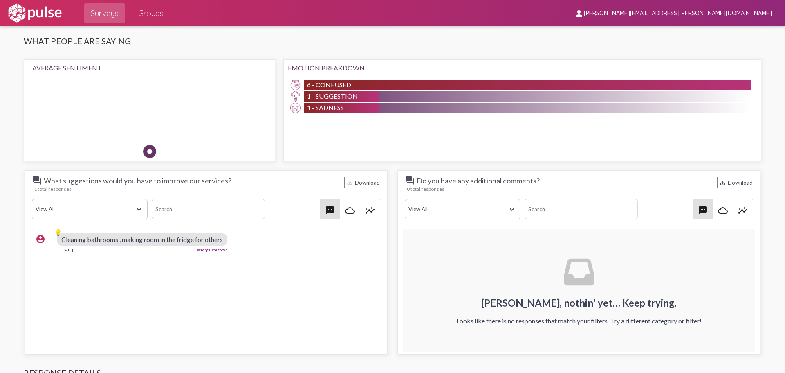
scroll to position [736, 0]
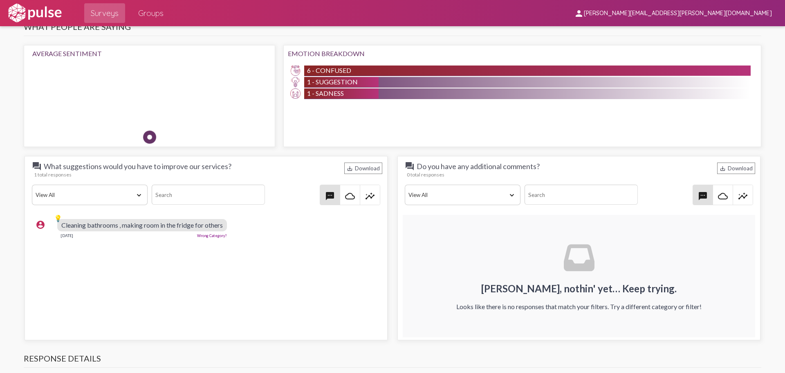
click at [140, 284] on div "account_circle 💡 Cleaning bathrooms , making room in the fridge for others Sep …" at bounding box center [206, 276] width 353 height 122
click at [72, 225] on span "Cleaning bathrooms , making room in the fridge for others" at bounding box center [142, 225] width 162 height 8
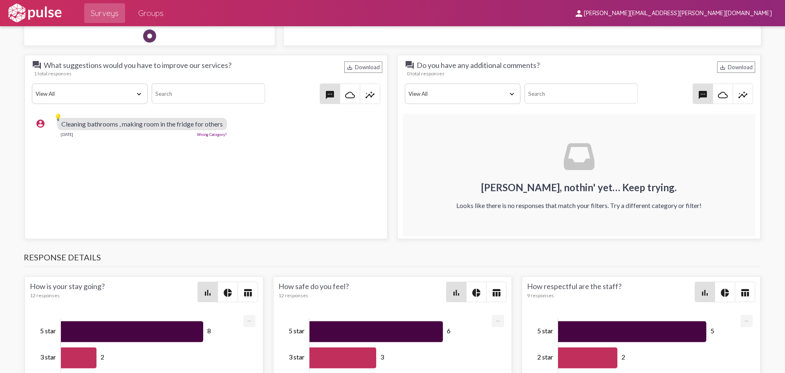
scroll to position [818, 0]
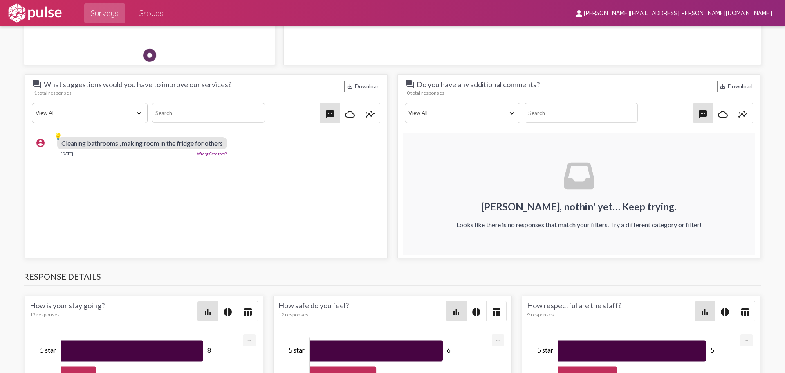
drag, startPoint x: 92, startPoint y: 145, endPoint x: 209, endPoint y: 146, distance: 117.8
click at [209, 146] on span "Cleaning bathrooms , making room in the fridge for others" at bounding box center [142, 143] width 162 height 8
click at [192, 223] on div "account_circle 💡 Cleaning bathrooms , making room in the fridge for others Sep …" at bounding box center [206, 194] width 353 height 122
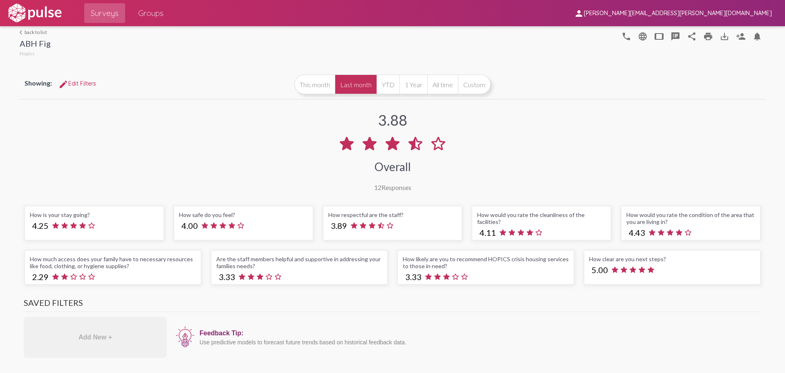
scroll to position [0, 0]
click at [388, 81] on button "YTD" at bounding box center [388, 85] width 23 height 20
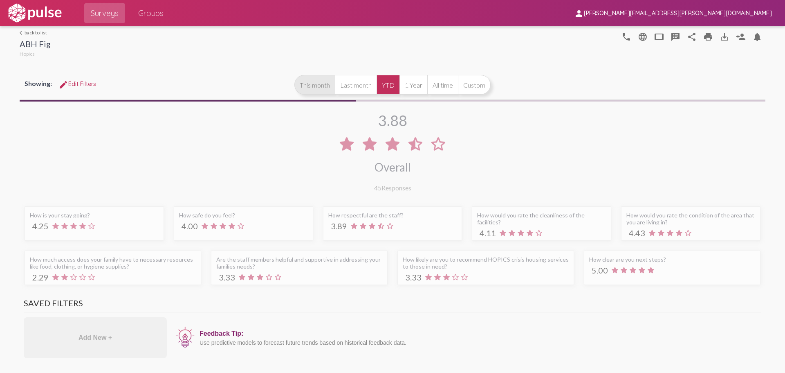
click at [324, 81] on button "This month" at bounding box center [314, 85] width 40 height 20
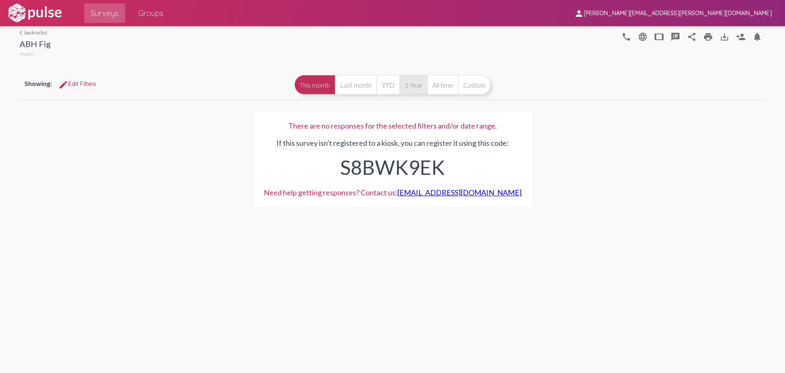
click at [418, 84] on button "1 Year" at bounding box center [414, 85] width 28 height 20
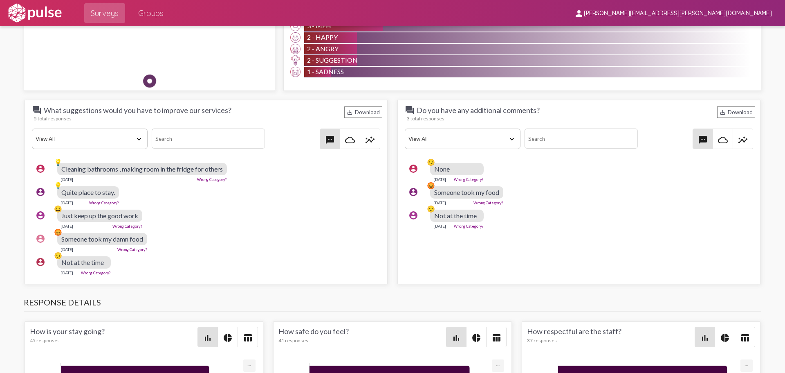
scroll to position [4, 0]
drag, startPoint x: 87, startPoint y: 109, endPoint x: 183, endPoint y: 110, distance: 96.1
click at [178, 107] on span "question_answer What suggestions would you have to improve our services?" at bounding box center [132, 110] width 200 height 10
click at [184, 111] on span "question_answer What suggestions would you have to improve our services?" at bounding box center [132, 110] width 200 height 10
drag, startPoint x: 63, startPoint y: 188, endPoint x: 119, endPoint y: 187, distance: 56.0
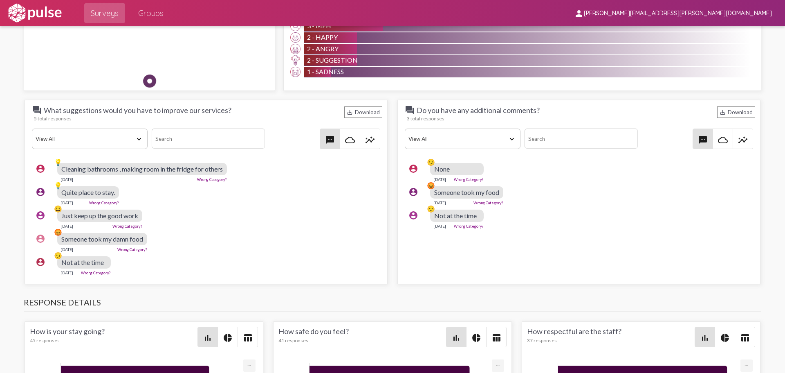
click at [118, 187] on div "Quite place to stay." at bounding box center [88, 192] width 62 height 12
click at [175, 207] on div "account_circle 😀 Just keep up the good work Aug 26, 2025 Wrong Category?" at bounding box center [208, 219] width 353 height 26
drag, startPoint x: 126, startPoint y: 171, endPoint x: 188, endPoint y: 169, distance: 62.2
click at [177, 169] on span "Cleaning bathrooms , making room in the fridge for others" at bounding box center [142, 169] width 162 height 8
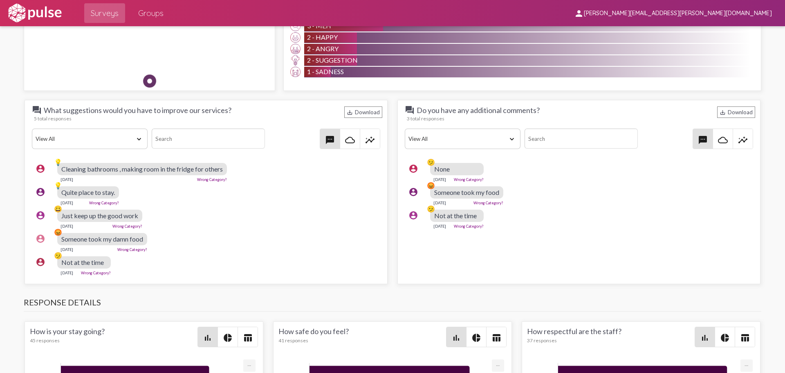
click at [196, 168] on span "Cleaning bathrooms , making room in the fridge for others" at bounding box center [142, 169] width 162 height 8
drag, startPoint x: 65, startPoint y: 167, endPoint x: 218, endPoint y: 208, distance: 158.7
click at [197, 164] on div "Cleaning bathrooms , making room in the fridge for others" at bounding box center [142, 169] width 170 height 12
click at [227, 236] on div "account_circle 😡 Someone took my damn food Aug 26, 2025 Wrong Category?" at bounding box center [208, 242] width 353 height 26
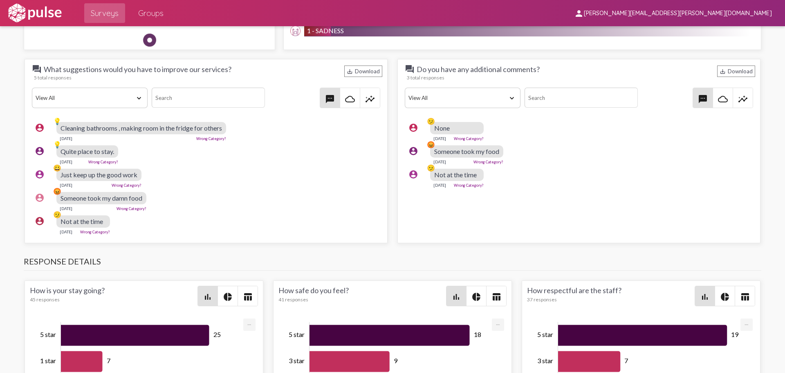
scroll to position [4, 2]
click at [365, 95] on span "insights" at bounding box center [370, 98] width 20 height 20
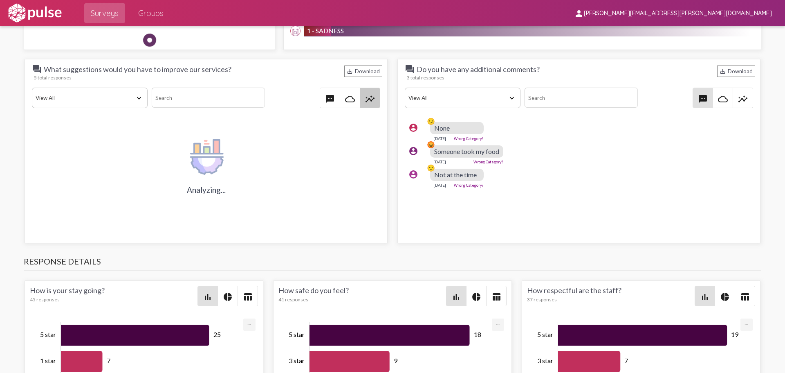
click at [345, 99] on mat-icon "cloud_queue" at bounding box center [350, 99] width 10 height 10
click at [328, 90] on span "textsms" at bounding box center [330, 98] width 20 height 20
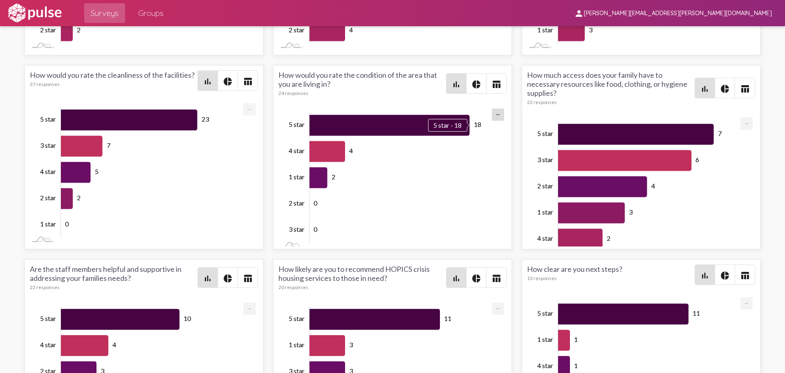
scroll to position [4, 0]
drag, startPoint x: 24, startPoint y: 61, endPoint x: 767, endPoint y: 170, distance: 751.1
drag, startPoint x: 767, startPoint y: 165, endPoint x: 767, endPoint y: 160, distance: 4.9
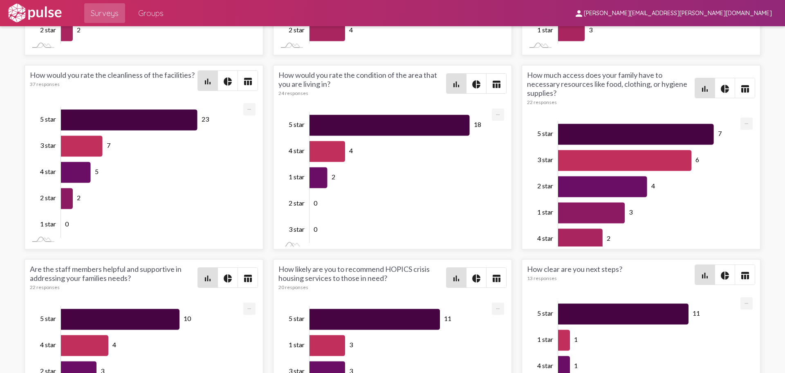
drag, startPoint x: 522, startPoint y: 63, endPoint x: 658, endPoint y: 98, distance: 139.8
click at [658, 98] on div "How is your stay going? 45 responses bar_chart pie_chart table_chart 25 7 6 5 2…" at bounding box center [393, 157] width 746 height 582
click at [597, 103] on div "22 responses" at bounding box center [611, 102] width 168 height 6
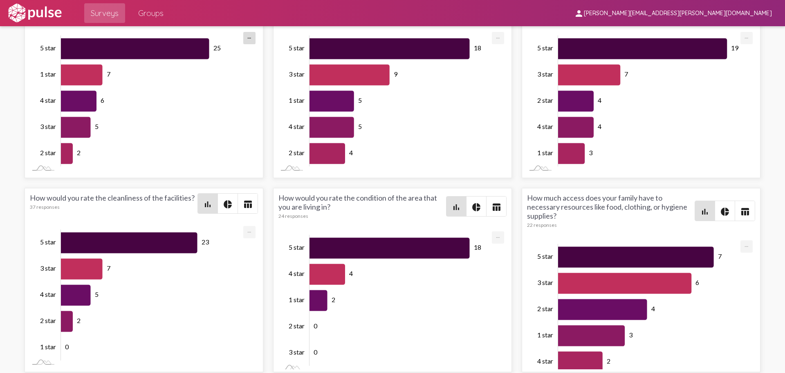
scroll to position [0, 0]
drag, startPoint x: 580, startPoint y: 102, endPoint x: 36, endPoint y: 74, distance: 545.5
click at [36, 74] on div "How is your stay going? 45 responses bar_chart pie_chart table_chart 25 7 6 5 2…" at bounding box center [393, 280] width 746 height 582
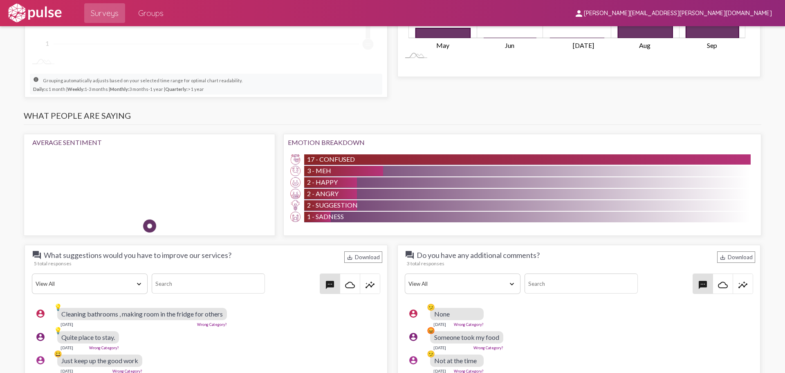
scroll to position [650, 0]
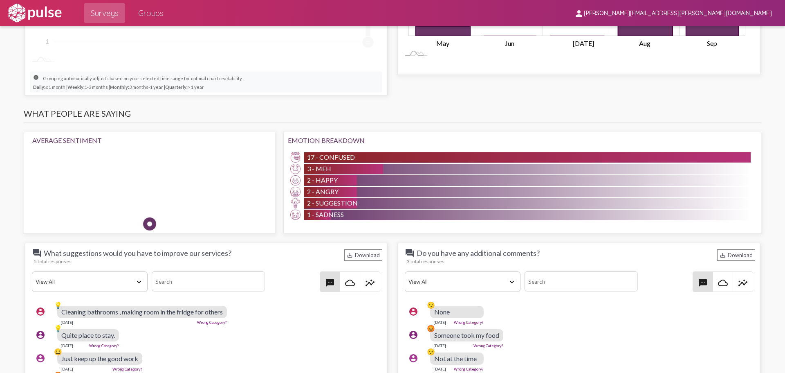
click at [324, 156] on span "17 - Confused" at bounding box center [331, 157] width 48 height 8
click at [292, 156] on img at bounding box center [295, 157] width 10 height 10
click at [156, 215] on div at bounding box center [149, 224] width 18 height 18
click at [155, 215] on div at bounding box center [149, 224] width 18 height 18
click at [149, 215] on div at bounding box center [149, 224] width 18 height 18
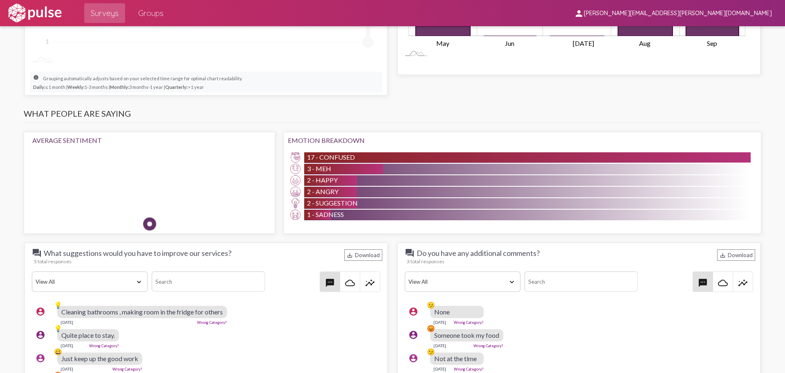
scroll to position [690, 0]
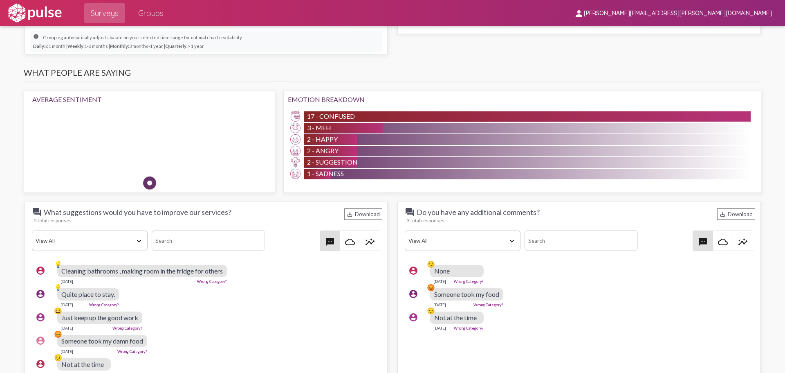
drag, startPoint x: 292, startPoint y: 128, endPoint x: 306, endPoint y: 126, distance: 14.6
click at [293, 128] on img at bounding box center [295, 128] width 10 height 10
drag, startPoint x: 309, startPoint y: 128, endPoint x: 376, endPoint y: 126, distance: 67.1
click at [312, 128] on span "3 - Meh" at bounding box center [319, 128] width 24 height 8
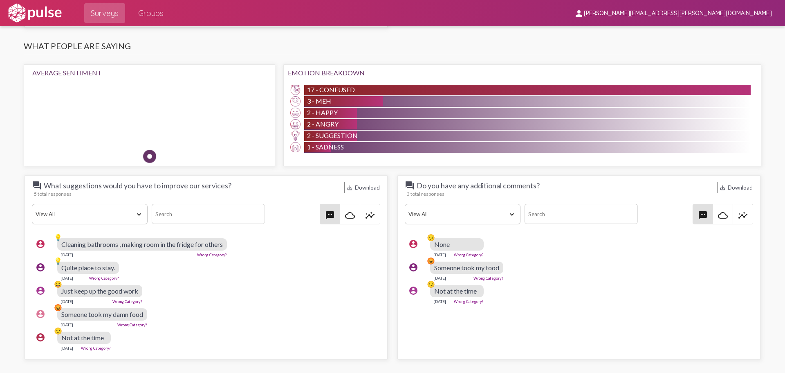
scroll to position [731, 0]
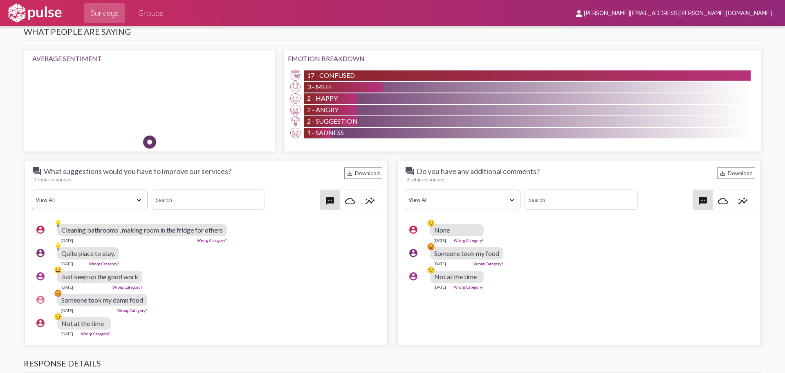
click at [381, 79] on div "17 - Confused" at bounding box center [527, 75] width 447 height 10
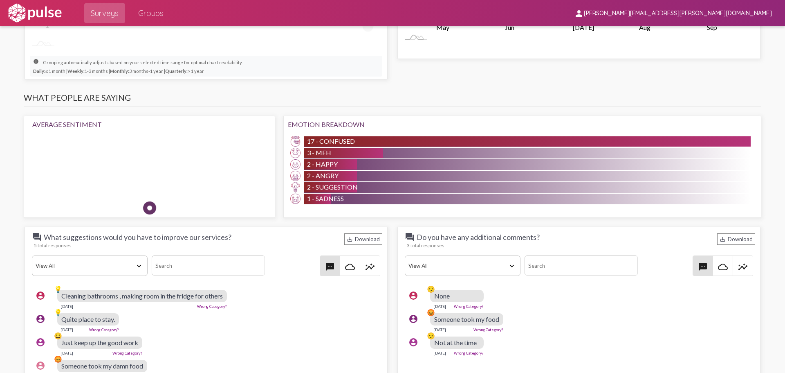
scroll to position [686, 0]
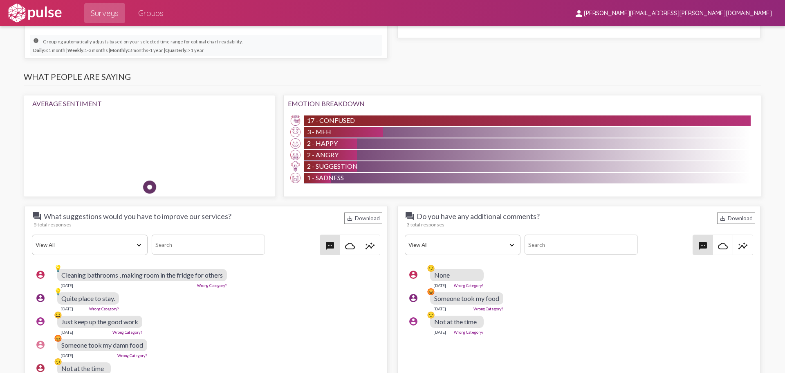
drag, startPoint x: 347, startPoint y: 130, endPoint x: 343, endPoint y: 125, distance: 6.4
click at [346, 129] on div "3 - Meh" at bounding box center [343, 132] width 79 height 10
click at [343, 125] on div "17 - Confused" at bounding box center [527, 120] width 447 height 10
click at [342, 122] on span "17 - Confused" at bounding box center [331, 120] width 48 height 8
click at [341, 120] on span "17 - Confused" at bounding box center [331, 120] width 48 height 8
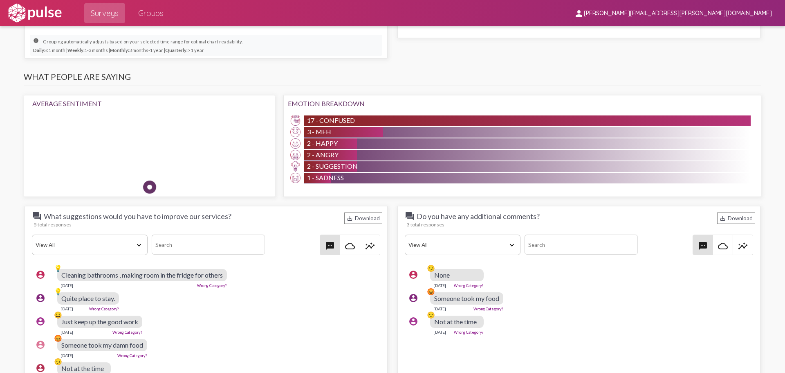
drag, startPoint x: 339, startPoint y: 120, endPoint x: 296, endPoint y: 119, distance: 43.0
click at [301, 121] on div "17 - Confused" at bounding box center [522, 120] width 457 height 11
click at [295, 118] on img at bounding box center [295, 120] width 10 height 10
click at [291, 123] on img at bounding box center [295, 120] width 10 height 10
click at [306, 169] on div "2 - Suggestion" at bounding box center [330, 166] width 52 height 10
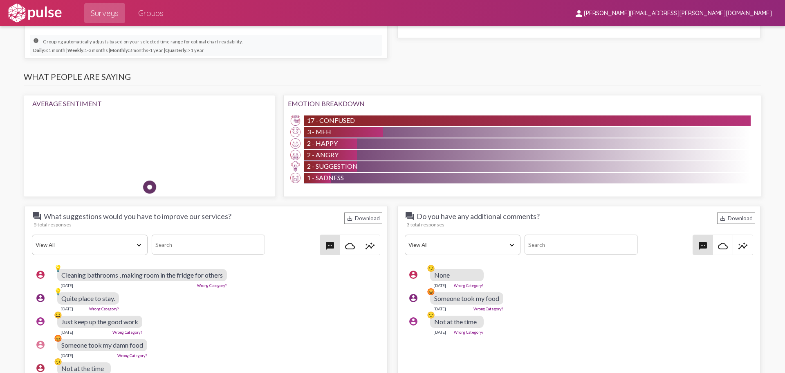
click at [47, 150] on div "Average Sentiment" at bounding box center [149, 143] width 234 height 89
click at [156, 178] on div at bounding box center [149, 187] width 18 height 18
drag, startPoint x: 221, startPoint y: 152, endPoint x: 287, endPoint y: 143, distance: 66.4
click at [266, 147] on pulse-sentiment-gauge "Average Sentiment" at bounding box center [150, 146] width 252 height 102
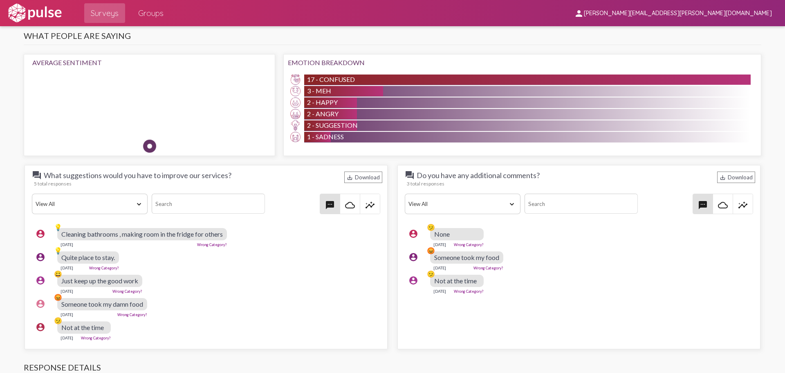
click at [344, 133] on div "1 - Sadness" at bounding box center [527, 137] width 447 height 11
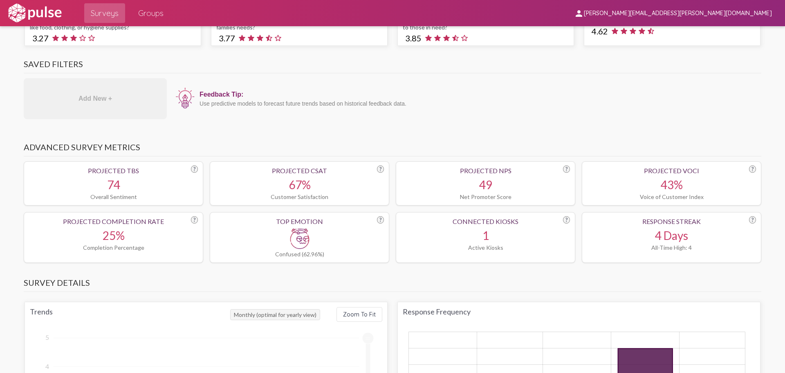
scroll to position [164, 0]
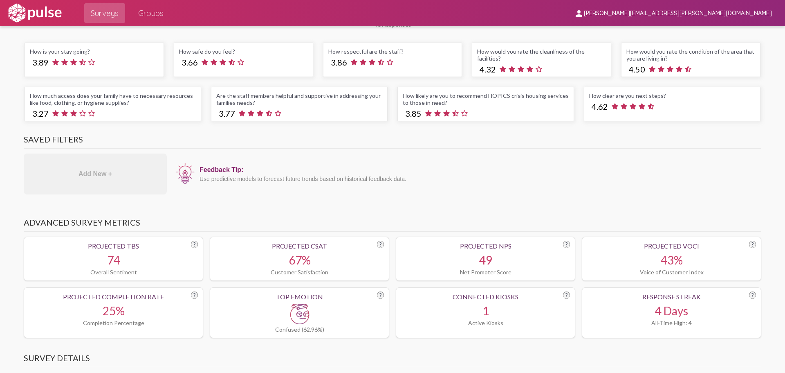
click at [303, 315] on img at bounding box center [300, 313] width 20 height 20
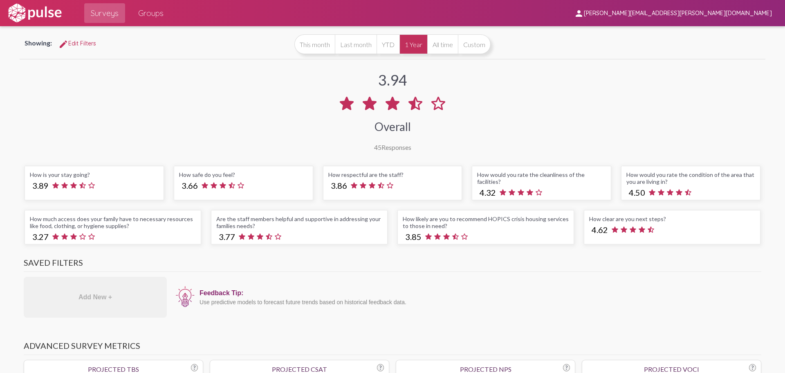
scroll to position [0, 0]
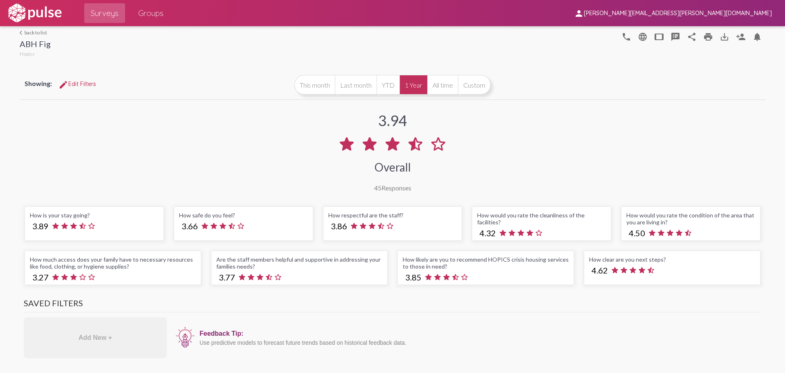
click at [211, 220] on div "How safe do you feel? 3.66" at bounding box center [243, 223] width 139 height 34
drag, startPoint x: 106, startPoint y: 265, endPoint x: 127, endPoint y: 279, distance: 24.7
click at [127, 279] on div "How much access does your family have to necessary resources like food, clothin…" at bounding box center [113, 267] width 177 height 34
click at [139, 270] on div "How much access does your family have to necessary resources like food, clothin…" at bounding box center [113, 263] width 166 height 14
drag, startPoint x: 180, startPoint y: 202, endPoint x: 186, endPoint y: 193, distance: 10.8
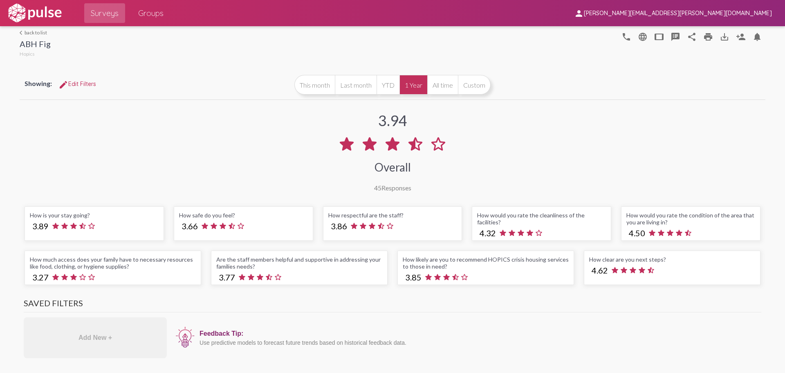
click at [720, 37] on mat-icon "save_alt" at bounding box center [725, 37] width 10 height 10
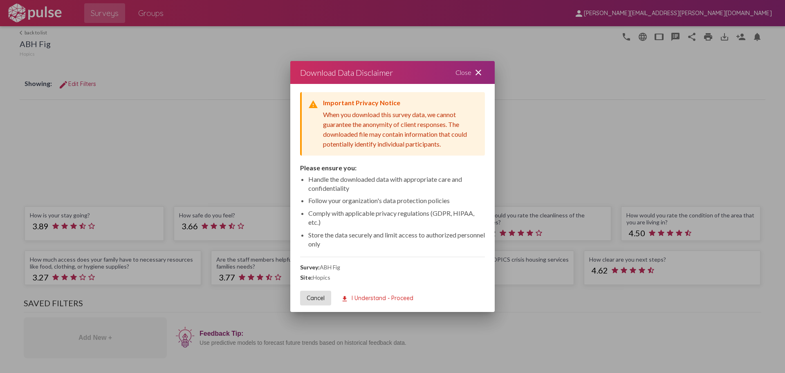
click at [353, 302] on button "download I Understand - Proceed" at bounding box center [377, 297] width 85 height 15
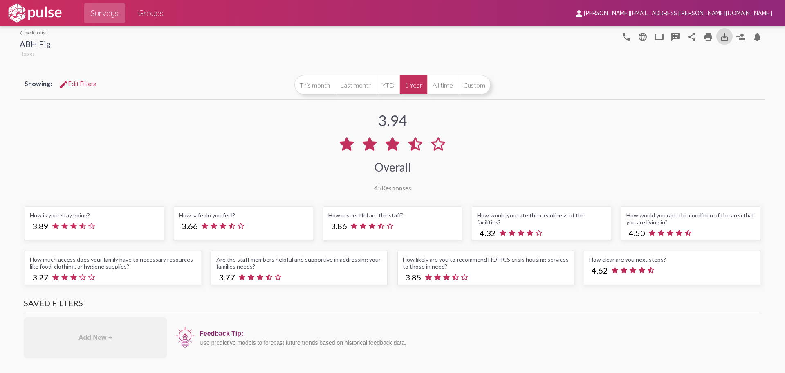
click at [69, 85] on span "edit Edit Filters" at bounding box center [77, 83] width 38 height 7
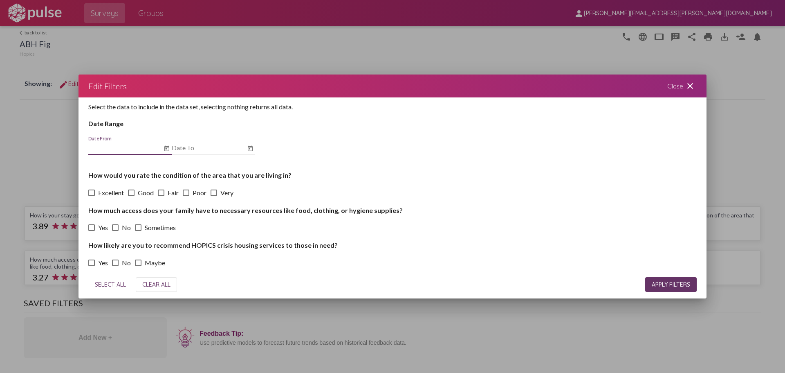
scroll to position [3, 0]
click at [690, 88] on mat-icon "close" at bounding box center [691, 86] width 10 height 10
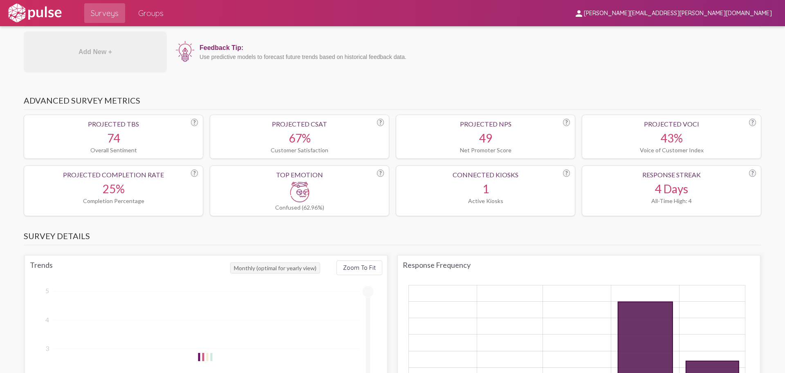
scroll to position [286, 0]
drag, startPoint x: 654, startPoint y: 93, endPoint x: 665, endPoint y: 93, distance: 11.1
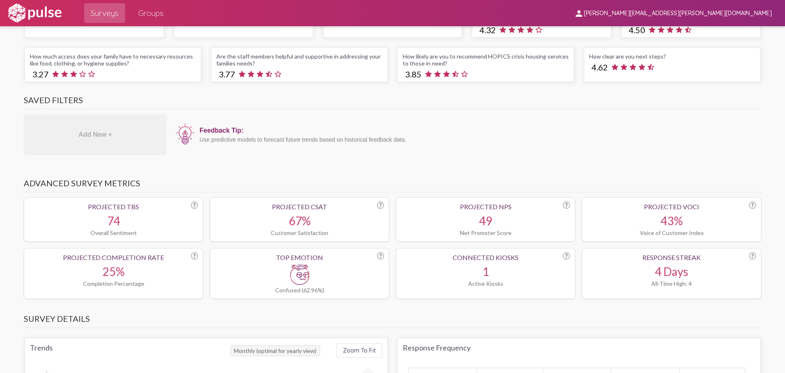
scroll to position [123, 0]
